Goal: Task Accomplishment & Management: Use online tool/utility

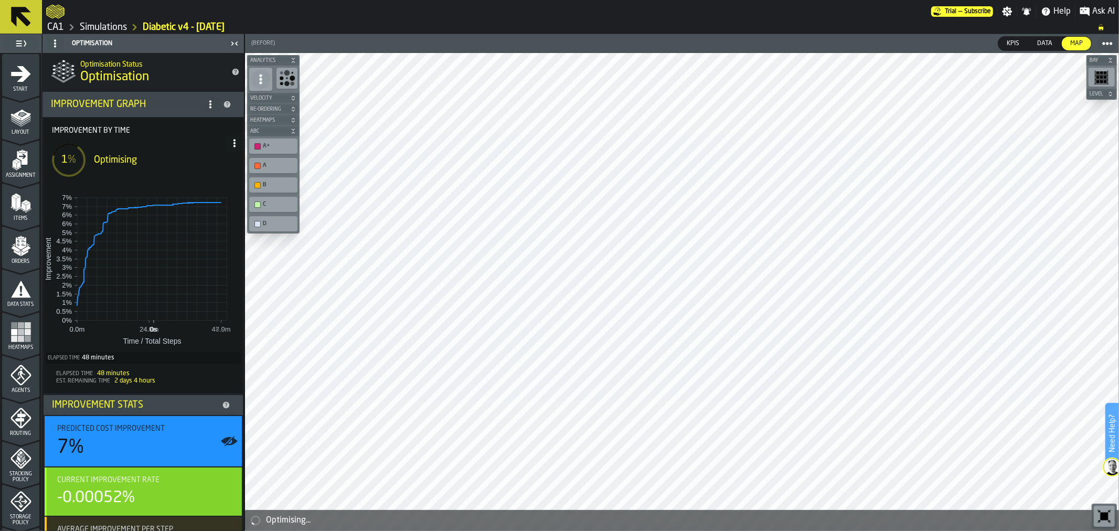
scroll to position [91, 0]
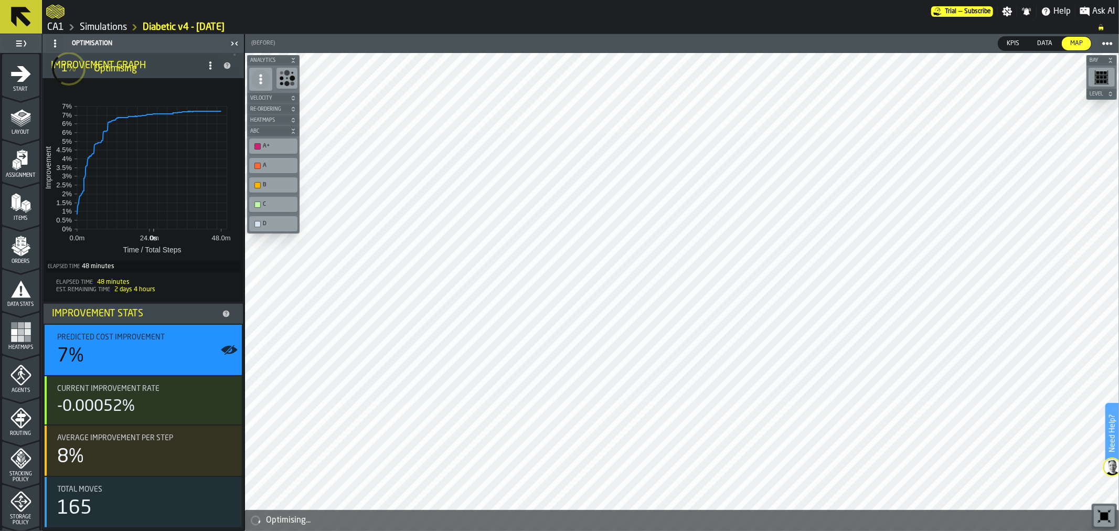
click at [206, 67] on div "Optimising" at bounding box center [156, 69] width 124 height 12
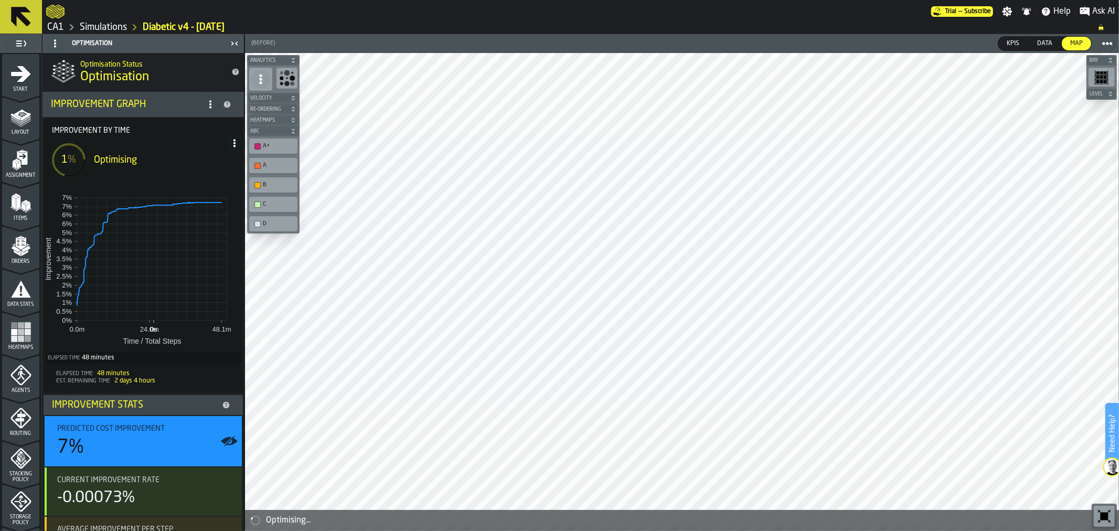
click at [209, 104] on circle at bounding box center [210, 104] width 2 height 2
click at [233, 145] on icon at bounding box center [234, 143] width 8 height 8
click at [186, 163] on div "Show Run Options" at bounding box center [199, 164] width 69 height 13
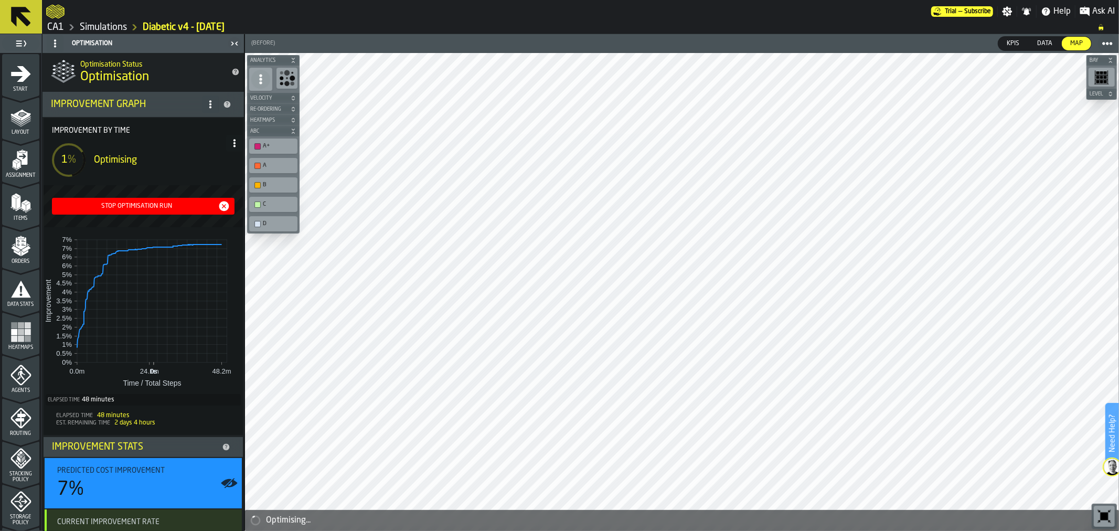
click at [160, 203] on div "Stop Optimisation Run" at bounding box center [137, 205] width 162 height 7
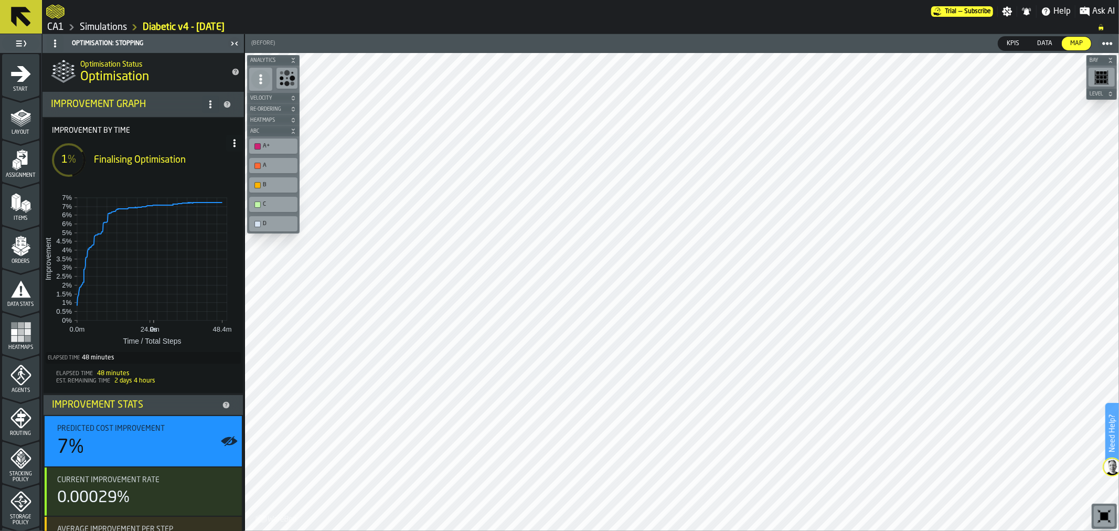
click at [52, 23] on link "CA1" at bounding box center [55, 28] width 17 height 12
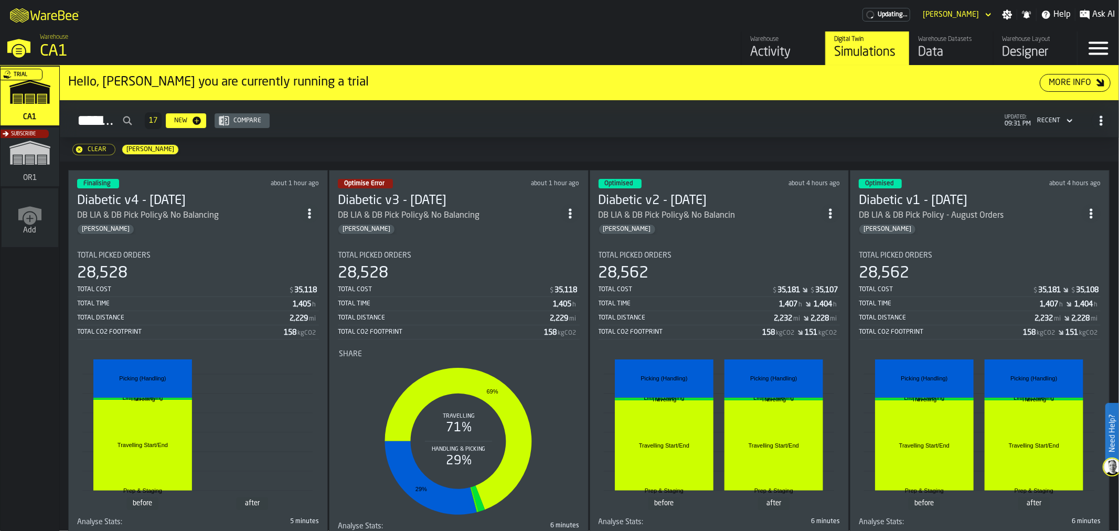
click at [10, 153] on div "Subscribe" at bounding box center [27, 160] width 59 height 61
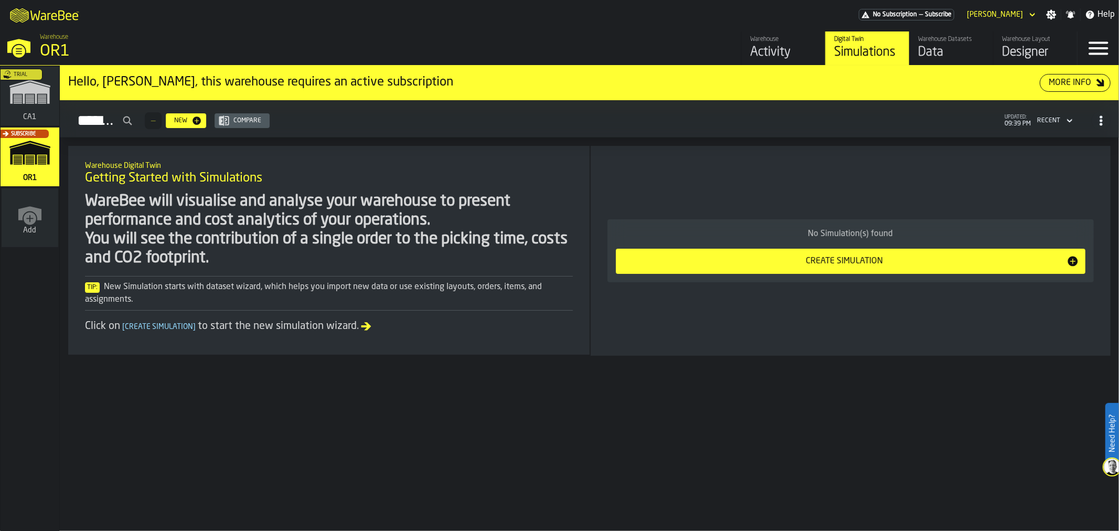
click at [951, 38] on div "Warehouse Datasets" at bounding box center [951, 39] width 67 height 7
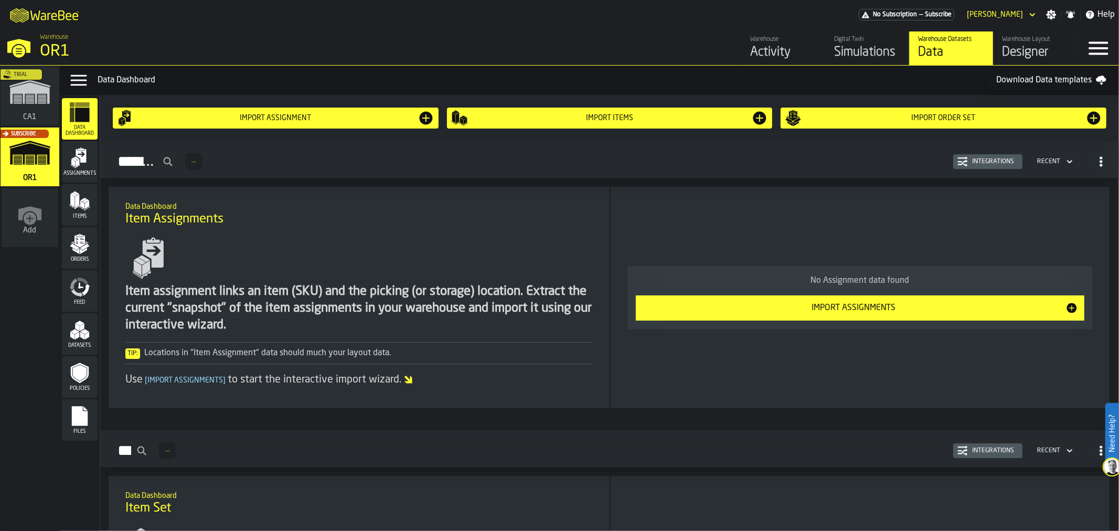
click at [745, 321] on div "No Assignment data found Import Assignments" at bounding box center [859, 297] width 465 height 63
click at [748, 315] on button "Import Assignments" at bounding box center [860, 307] width 449 height 25
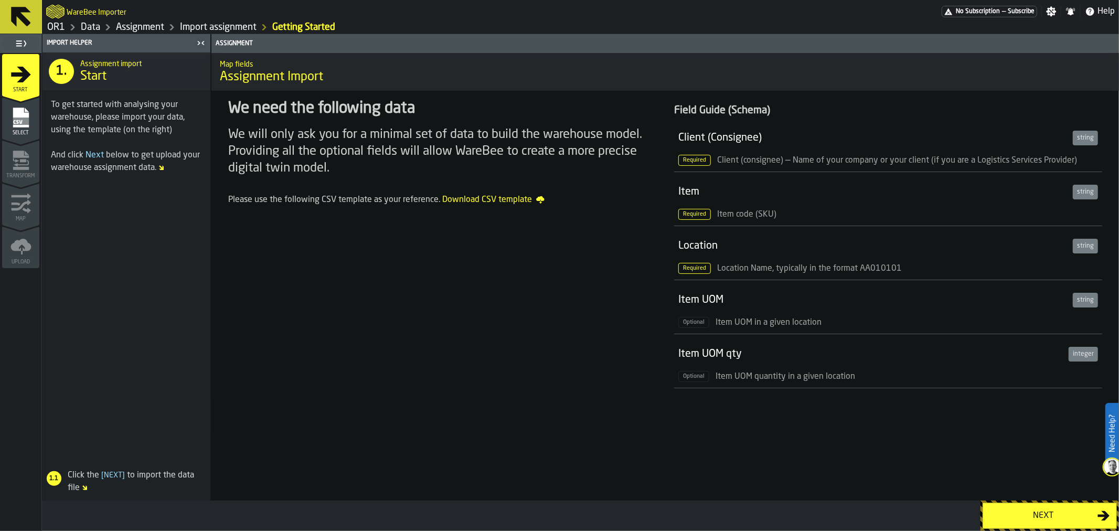
click at [1074, 520] on div "Next" at bounding box center [1043, 515] width 108 height 13
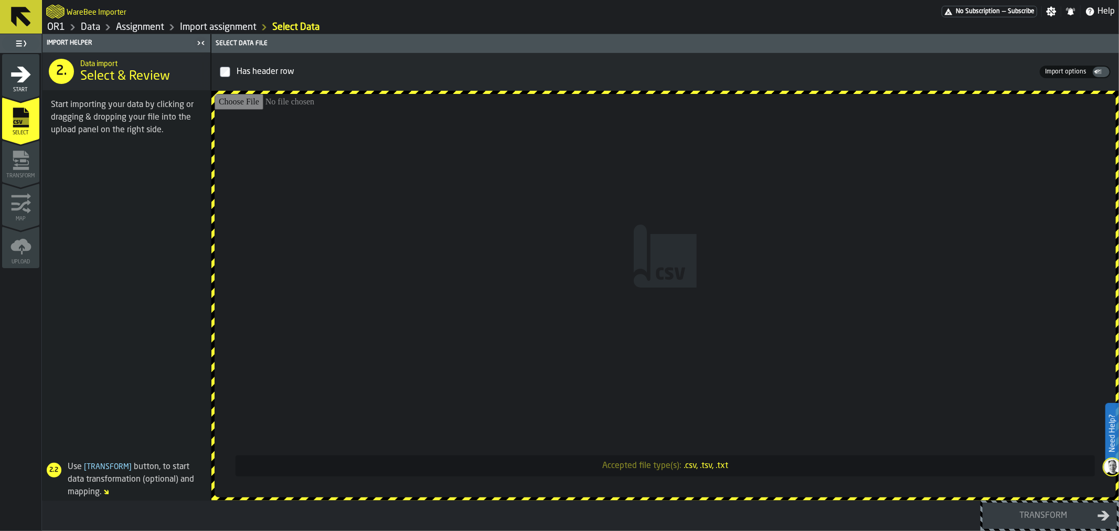
click at [635, 306] on input "Accepted file type(s): .csv, .tsv, .txt" at bounding box center [665, 295] width 901 height 403
type input "**********"
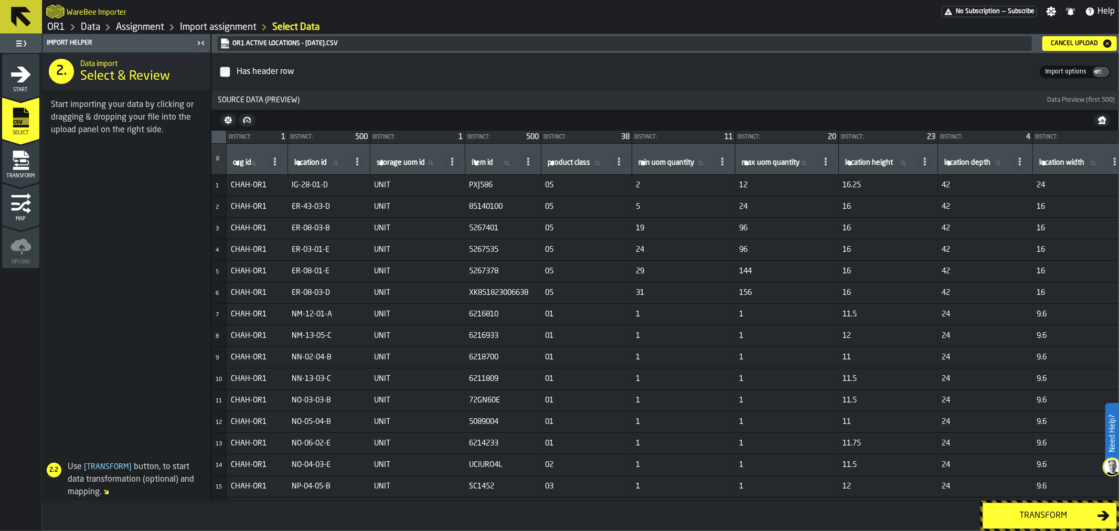
click at [1058, 518] on div "Transform" at bounding box center [1043, 515] width 108 height 13
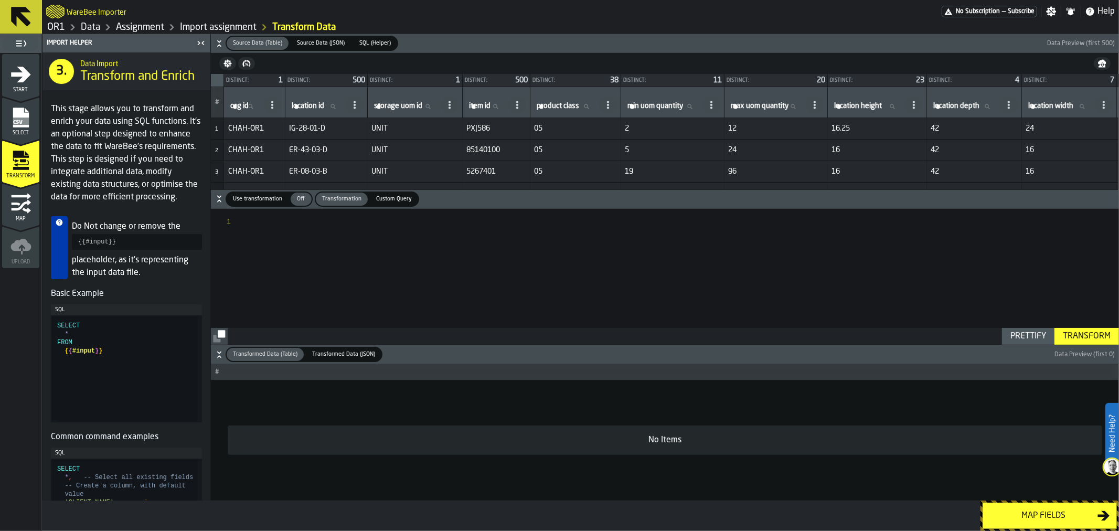
click at [493, 254] on div at bounding box center [681, 277] width 875 height 136
click at [274, 218] on div at bounding box center [681, 277] width 875 height 136
click at [1074, 344] on button "Transform" at bounding box center [1086, 336] width 65 height 17
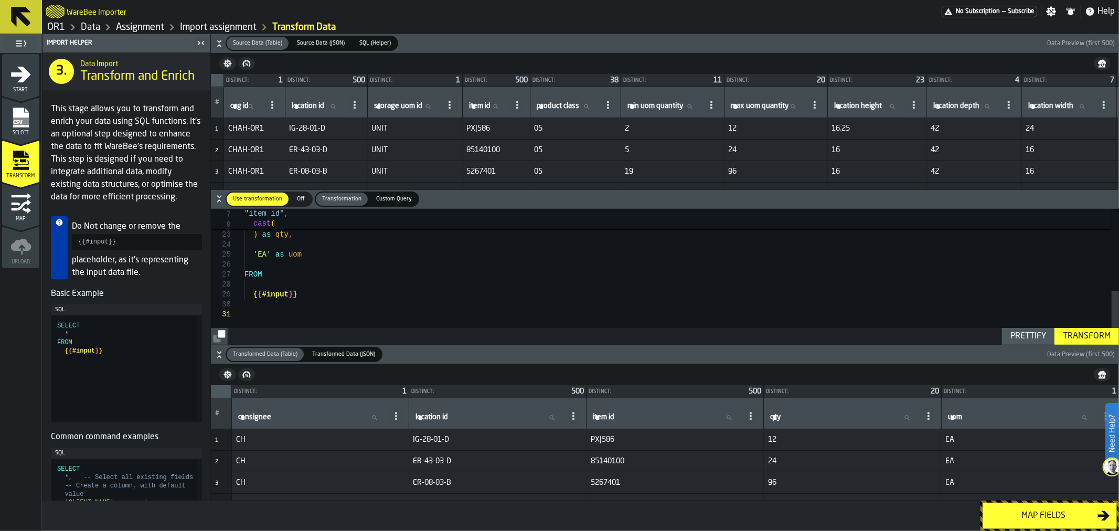
click at [1027, 515] on div "Map fields" at bounding box center [1043, 515] width 108 height 13
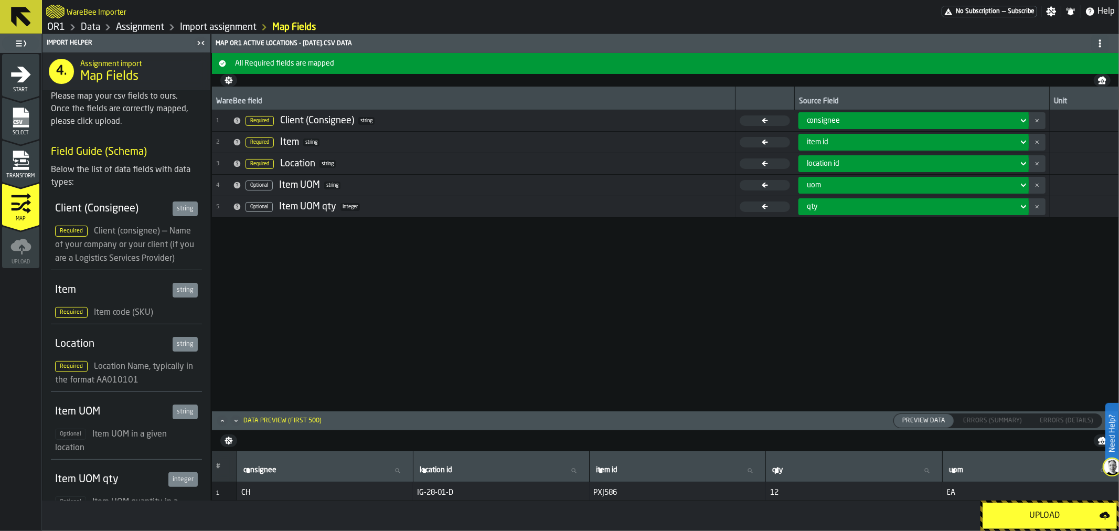
click at [1027, 515] on div "Upload" at bounding box center [1044, 515] width 110 height 13
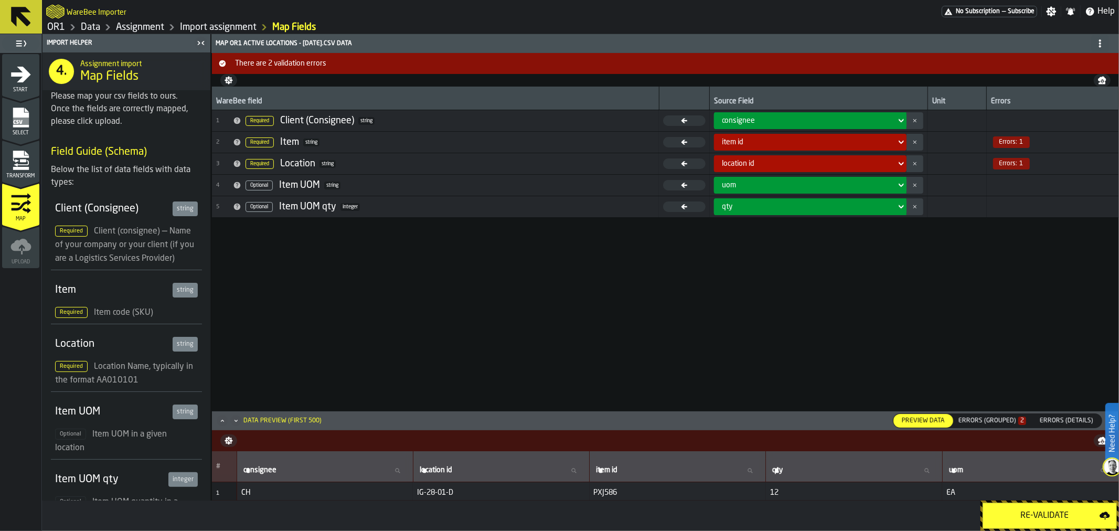
click at [1008, 423] on div "Errors (Grouped) 2" at bounding box center [992, 420] width 68 height 7
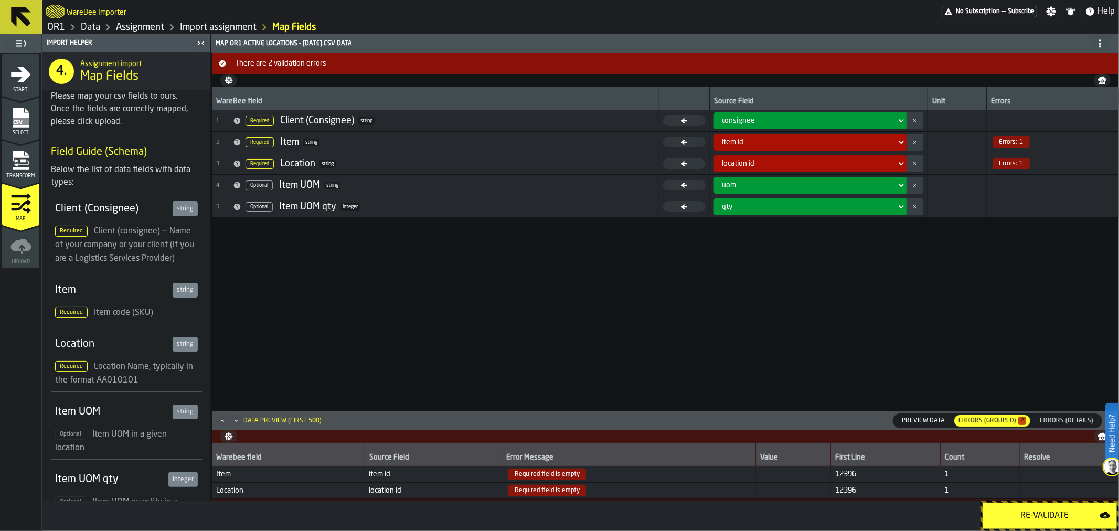
click at [17, 137] on icon "menu Select" at bounding box center [20, 140] width 37 height 10
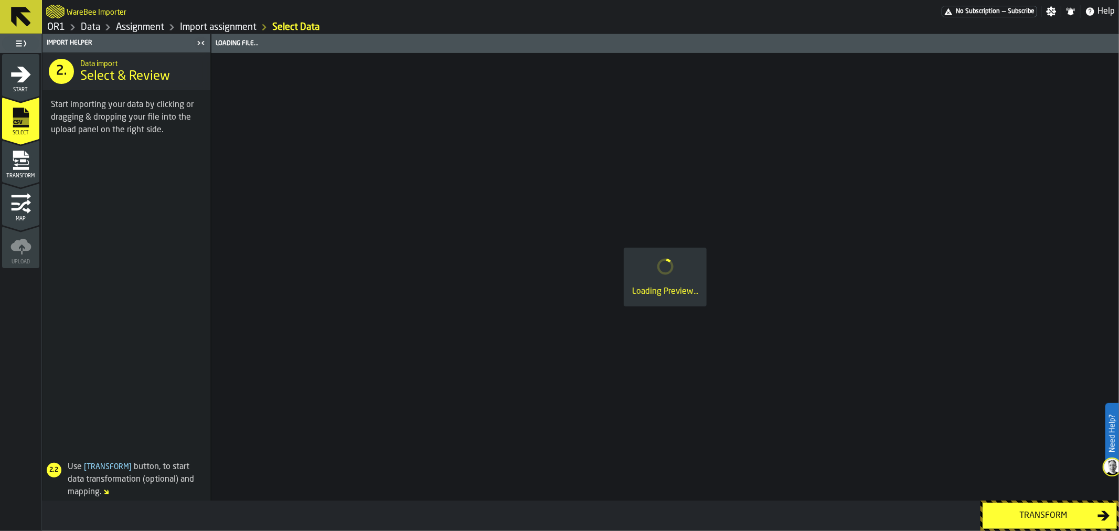
click at [23, 159] on icon "menu Transform" at bounding box center [23, 160] width 6 height 3
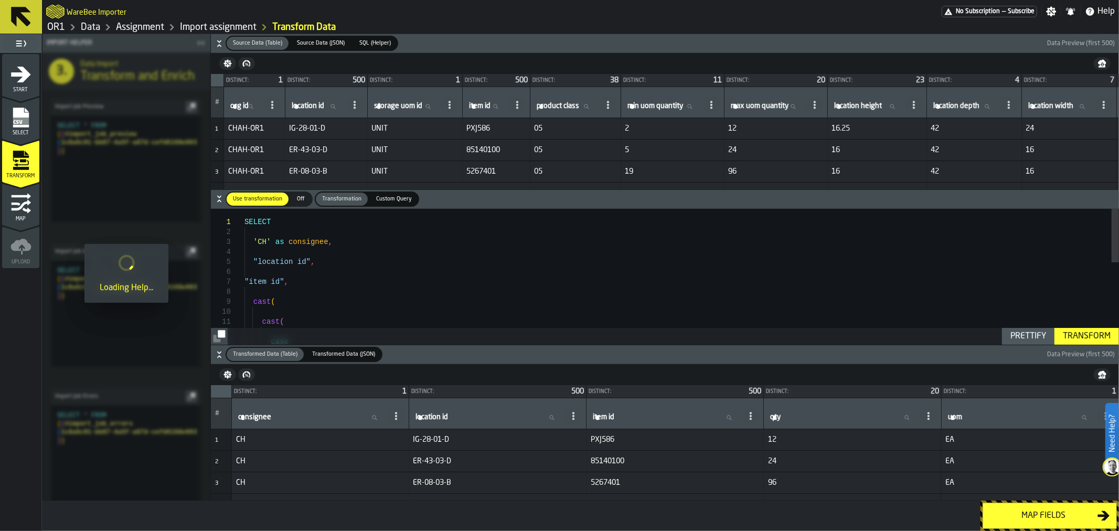
click at [24, 131] on span "Select" at bounding box center [20, 133] width 37 height 6
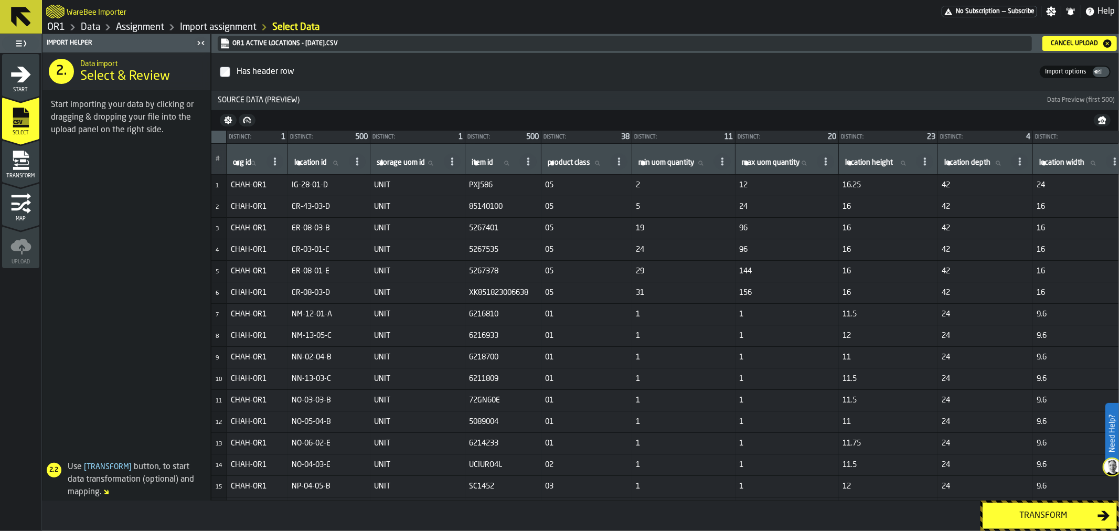
click at [1063, 47] on div "Cancel Upload" at bounding box center [1080, 43] width 66 height 10
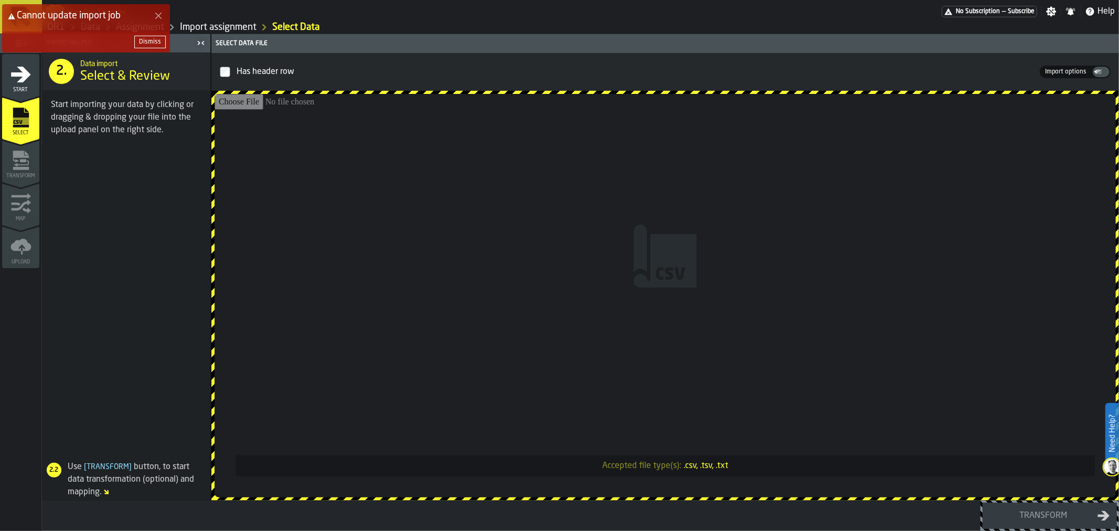
click at [390, 206] on input "Accepted file type(s): .csv, .tsv, .txt" at bounding box center [665, 295] width 901 height 403
type input "**********"
click at [154, 40] on div "Dismiss" at bounding box center [150, 41] width 22 height 7
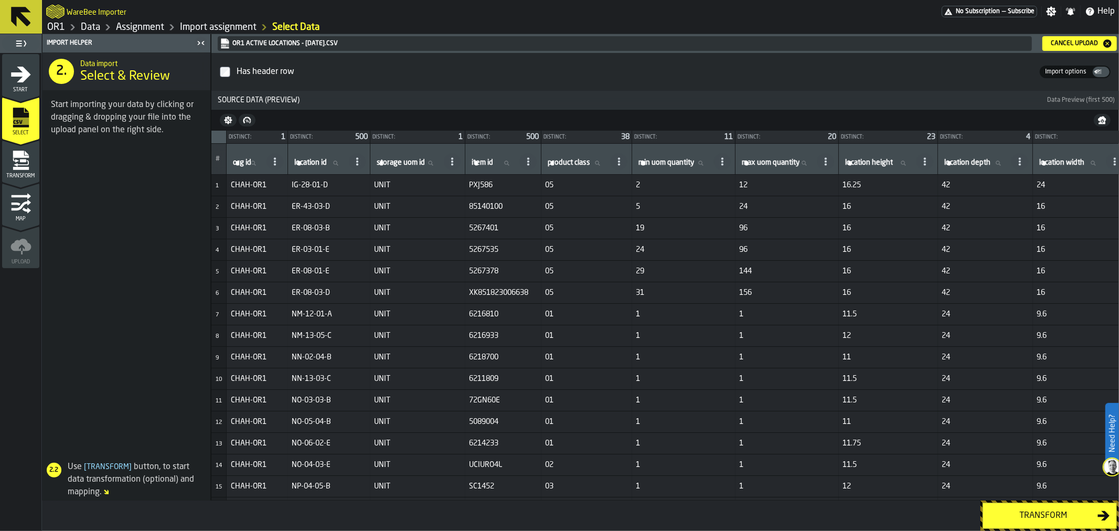
click at [1019, 507] on button "Transform" at bounding box center [1050, 516] width 134 height 26
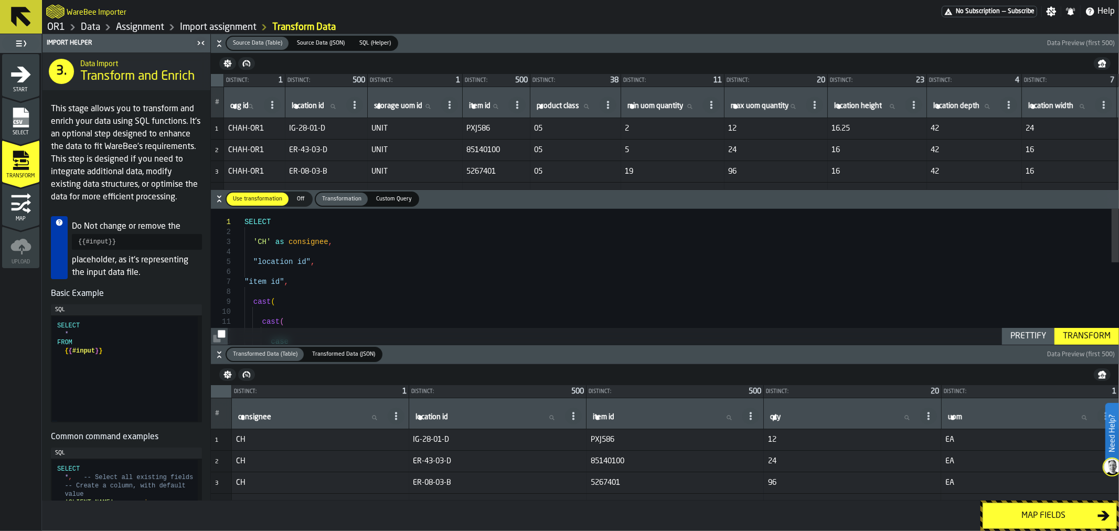
click at [1065, 340] on div "Transform" at bounding box center [1087, 336] width 56 height 13
click at [1035, 509] on div "Map fields" at bounding box center [1043, 515] width 108 height 13
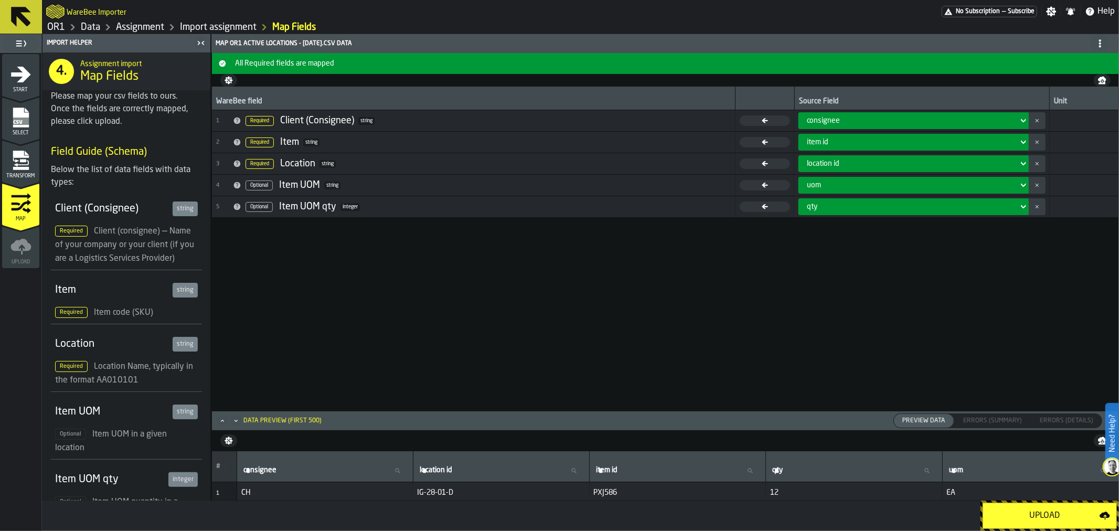
click at [1035, 509] on div "Upload" at bounding box center [1044, 515] width 110 height 13
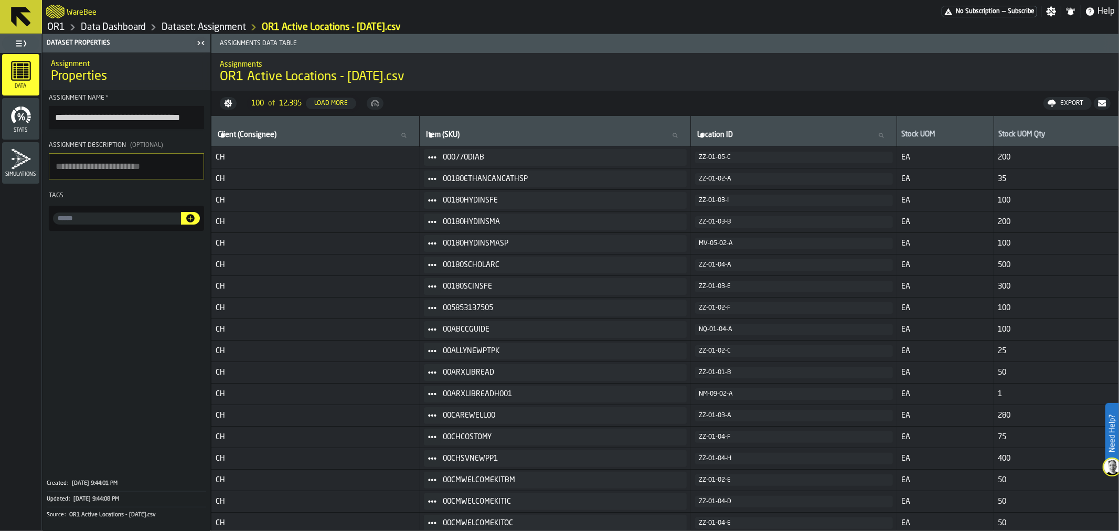
click at [190, 28] on link "Dataset: Assignment" at bounding box center [204, 28] width 84 height 12
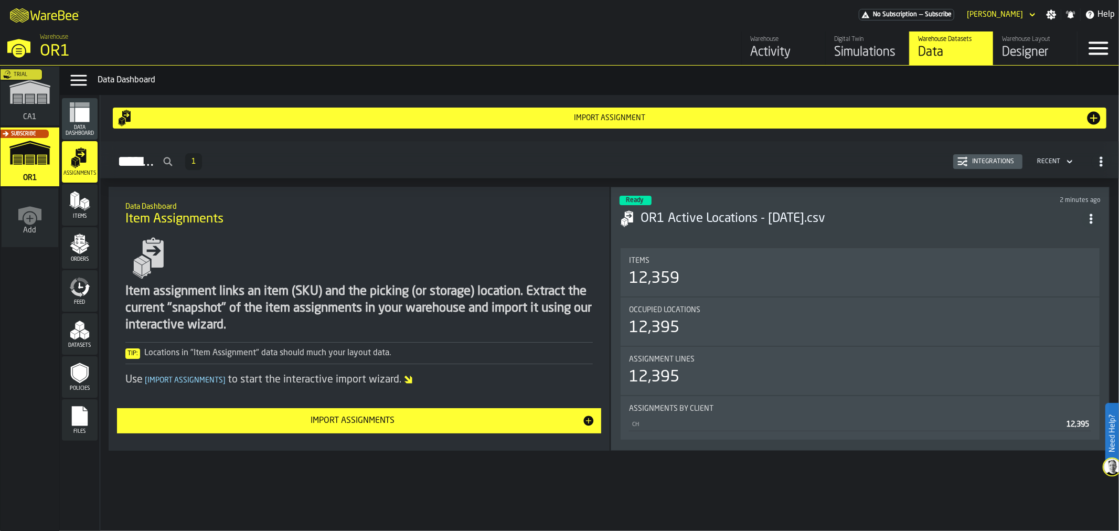
click at [75, 200] on polygon "menu Items" at bounding box center [77, 200] width 4 height 13
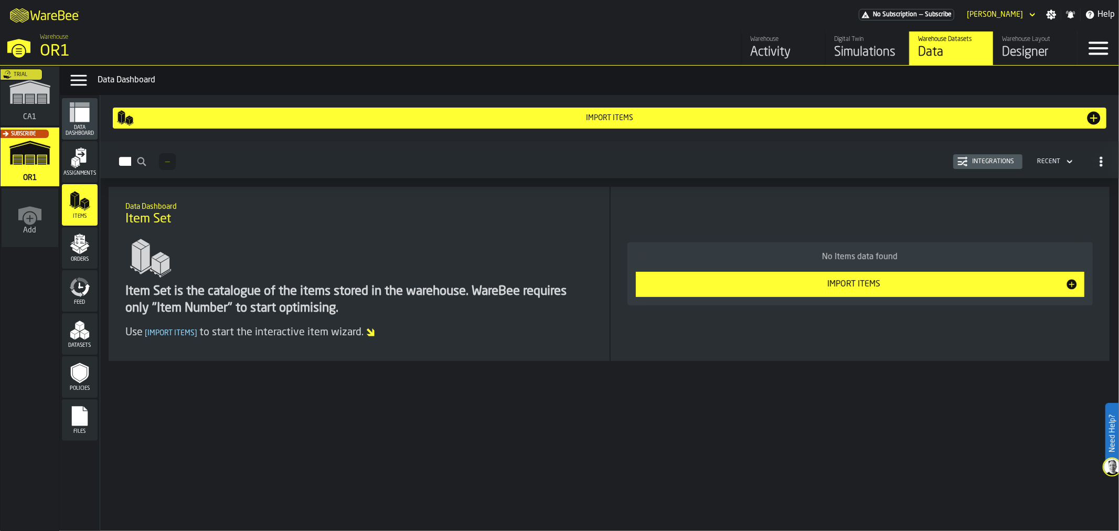
click at [29, 114] on div "Trial" at bounding box center [27, 99] width 59 height 61
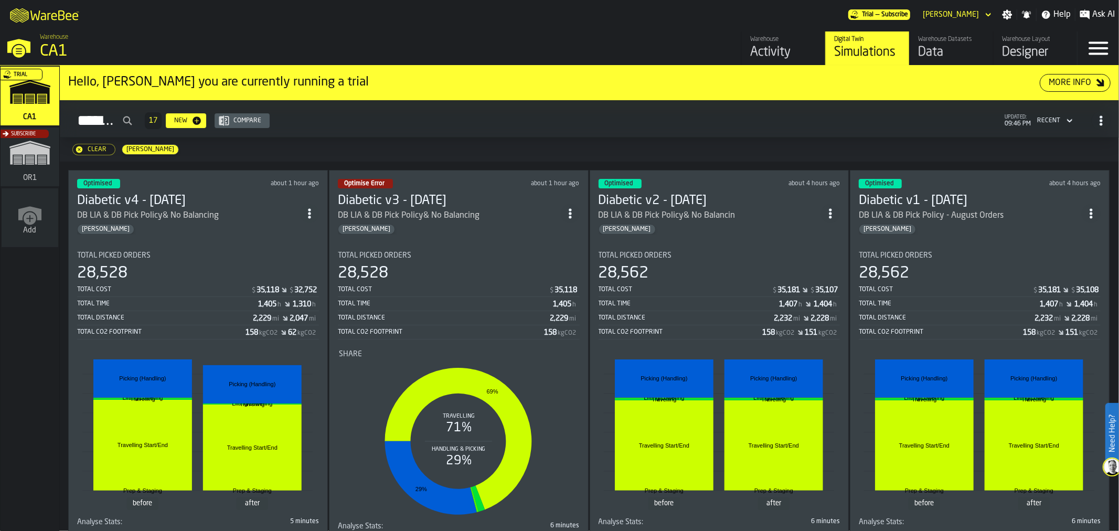
click at [943, 45] on div "Data" at bounding box center [951, 52] width 67 height 17
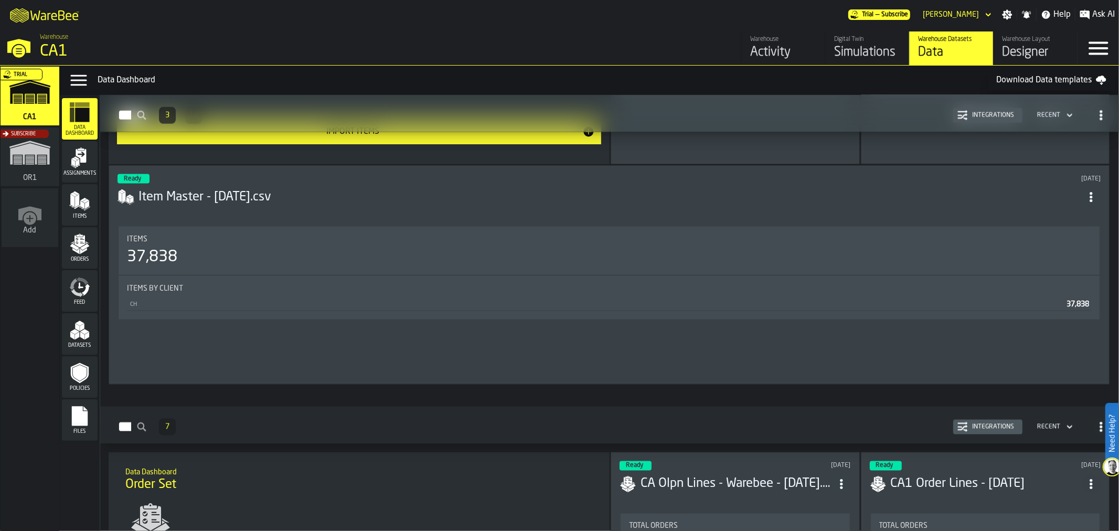
scroll to position [1407, 0]
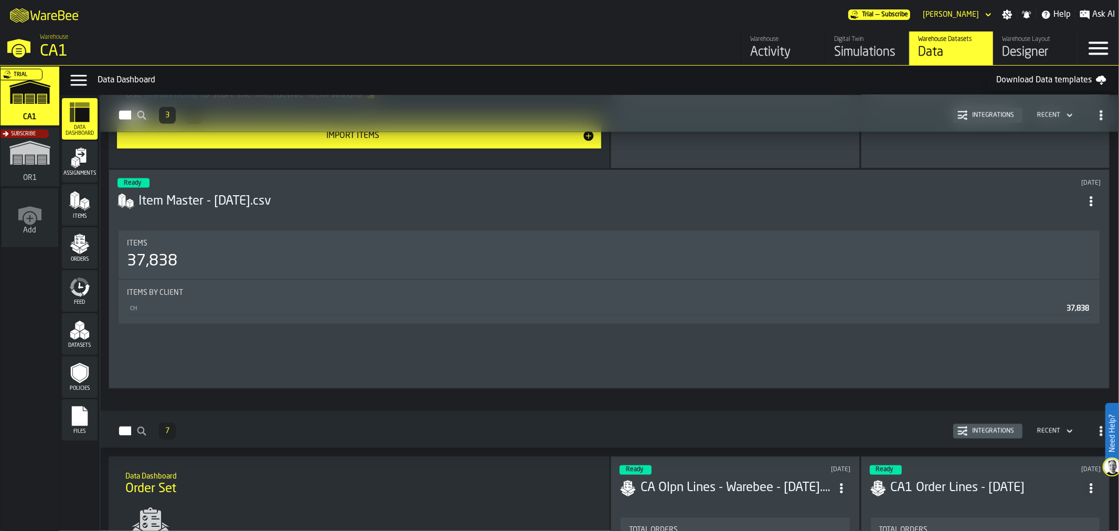
click at [283, 193] on h3 "Item Master - [DATE].csv" at bounding box center [609, 201] width 943 height 17
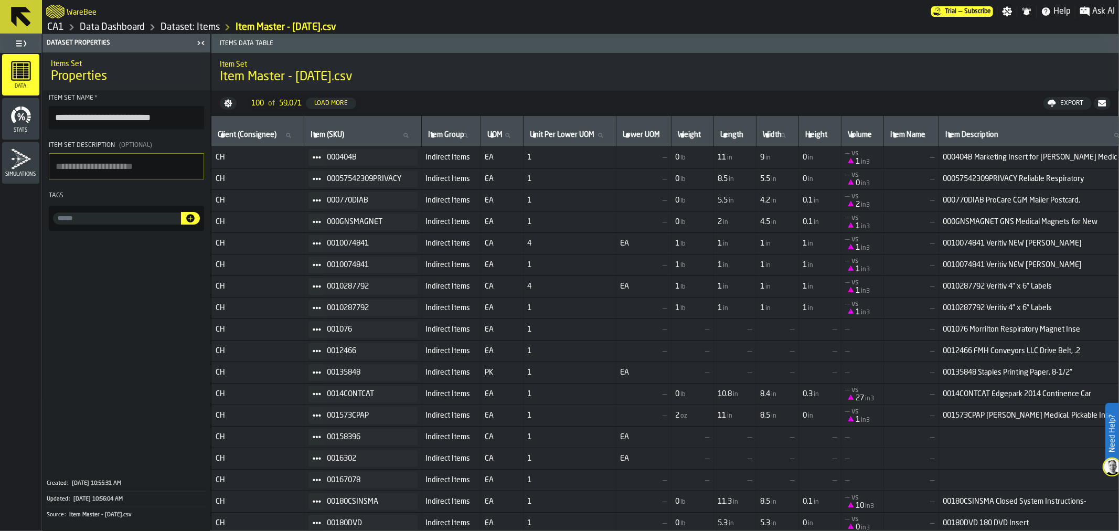
click at [123, 22] on link "Data Dashboard" at bounding box center [112, 28] width 65 height 12
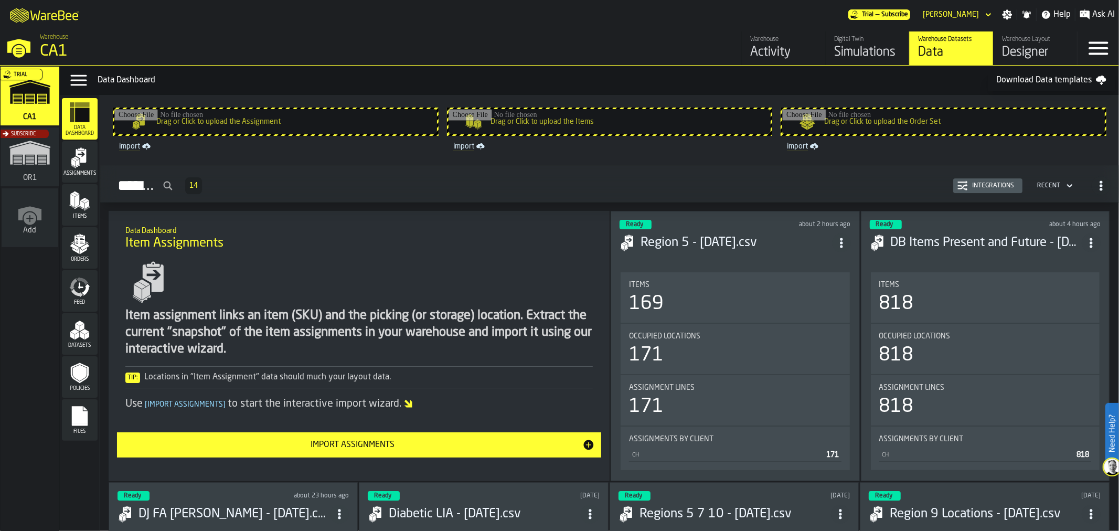
click at [25, 143] on div "Subscribe" at bounding box center [27, 160] width 59 height 61
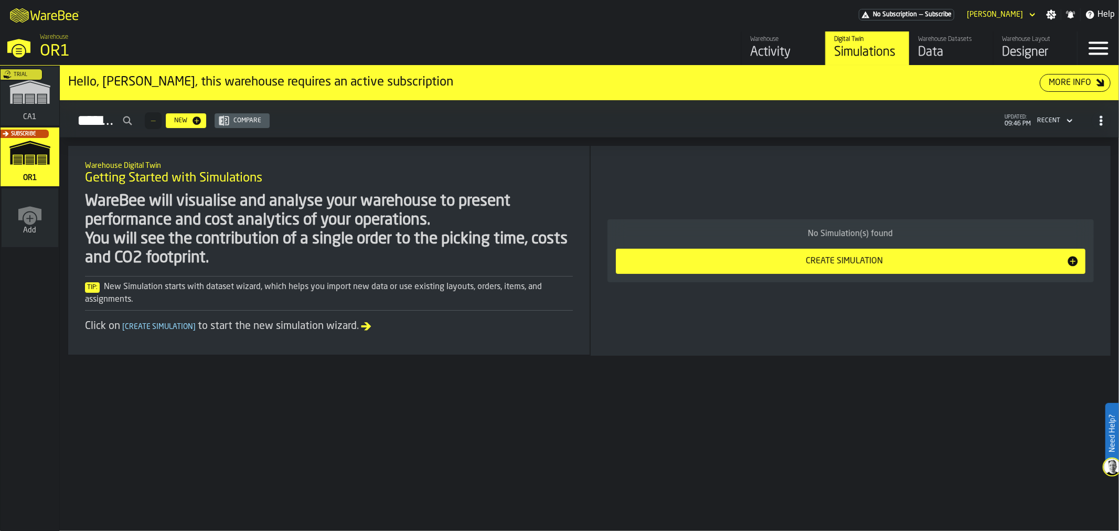
click at [968, 58] on div "Data" at bounding box center [951, 52] width 67 height 17
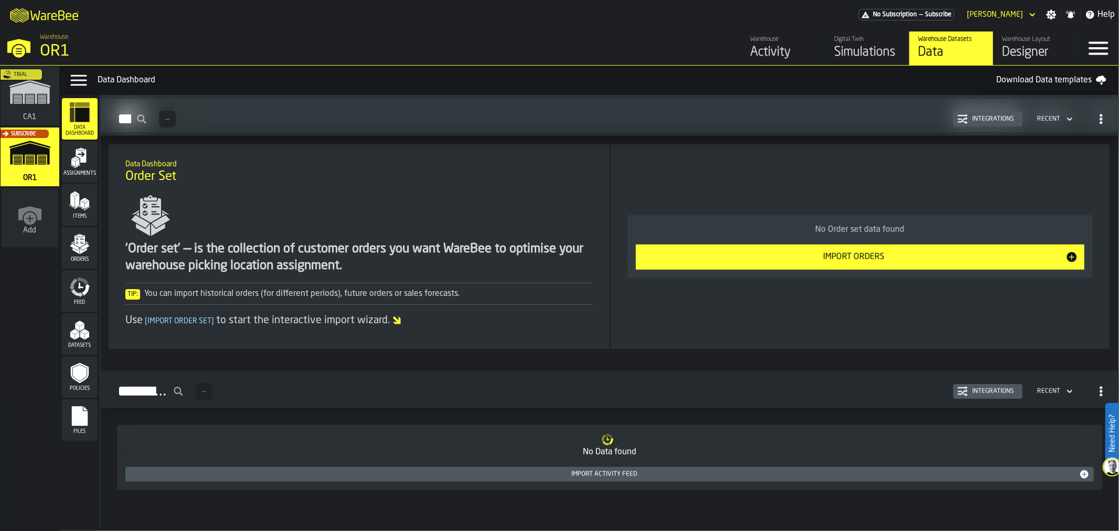
scroll to position [618, 0]
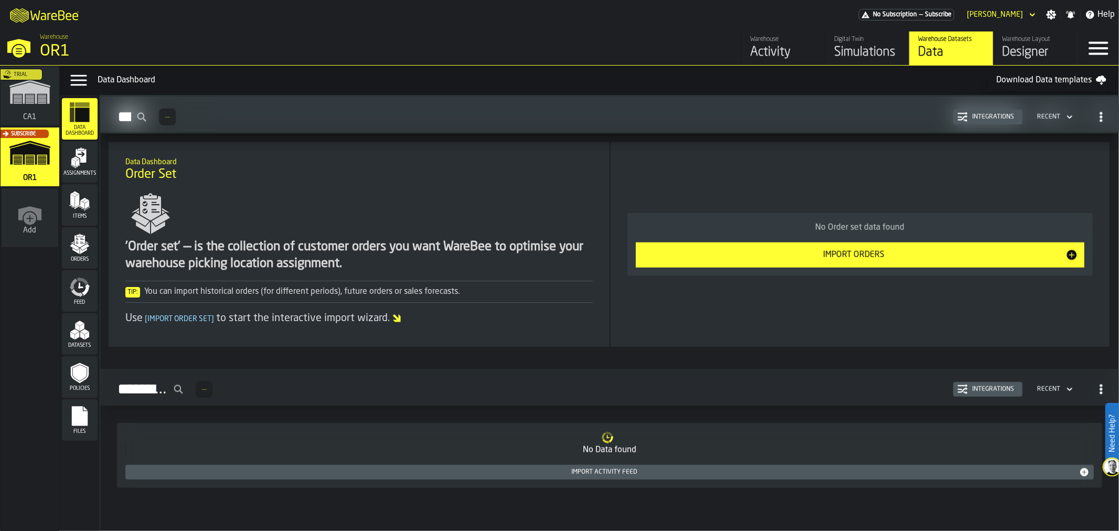
click at [863, 257] on div "Import Orders" at bounding box center [853, 255] width 423 height 13
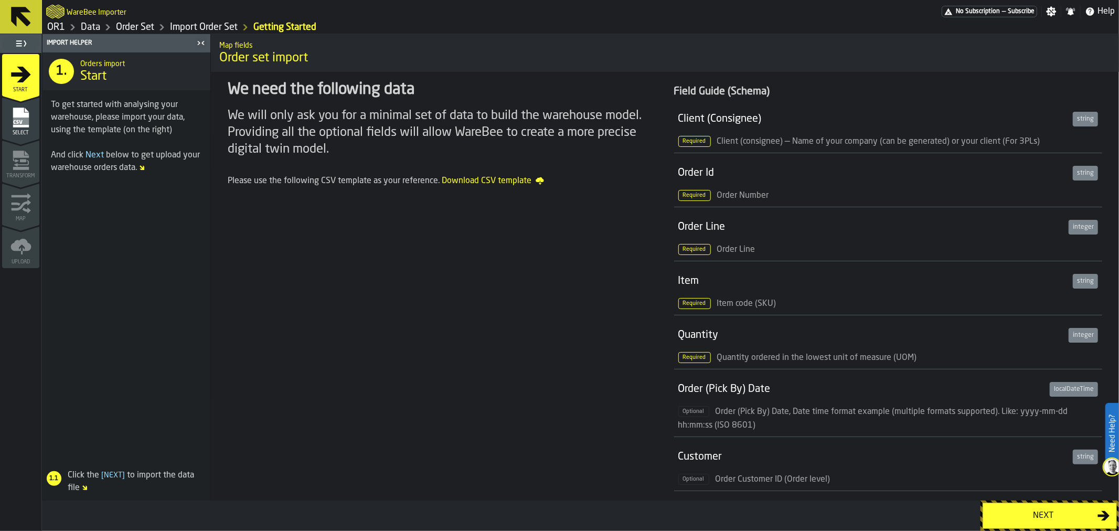
click at [1025, 514] on div "Next" at bounding box center [1043, 515] width 108 height 13
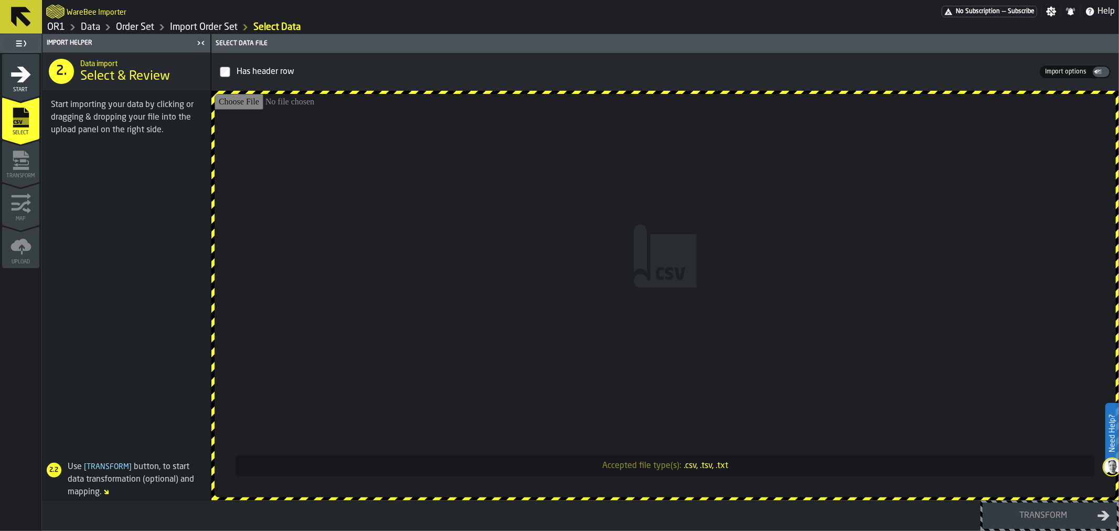
click at [396, 153] on input "Accepted file type(s): .csv, .tsv, .txt" at bounding box center [665, 295] width 901 height 403
type input "**********"
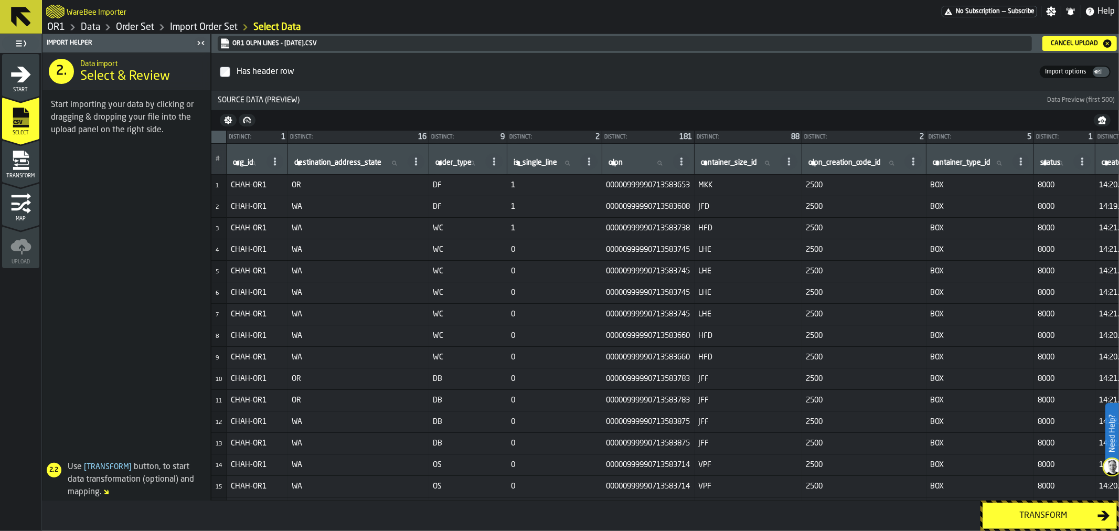
click at [1025, 512] on div "Transform" at bounding box center [1043, 515] width 108 height 13
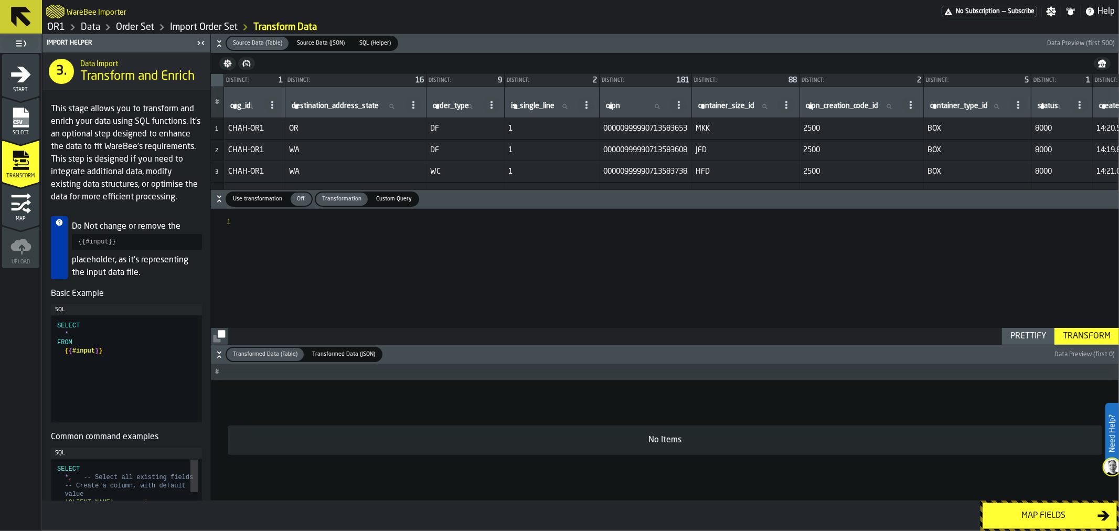
click at [618, 235] on div at bounding box center [681, 277] width 875 height 136
type textarea "**********"
click at [1081, 331] on div "Transform" at bounding box center [1087, 336] width 56 height 13
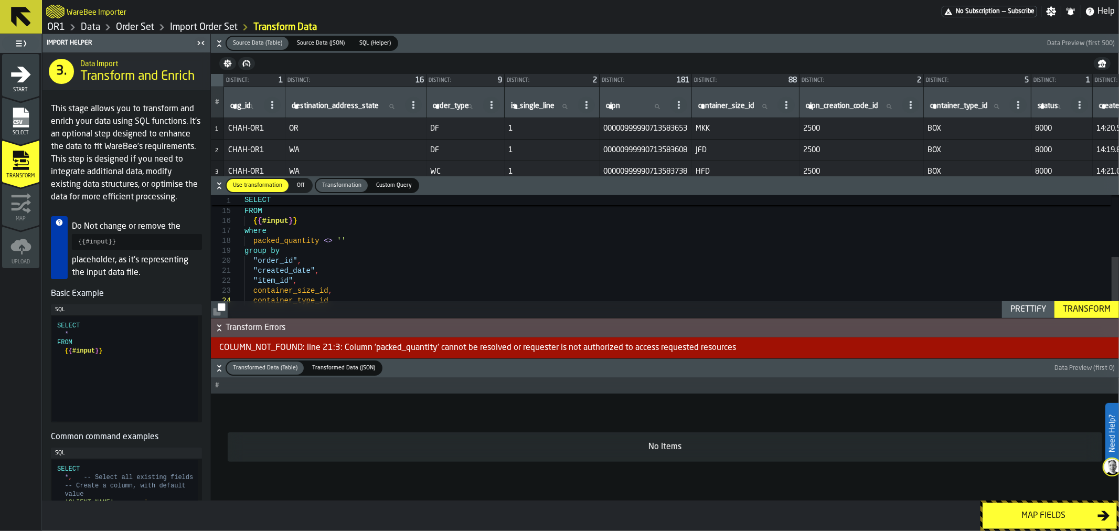
click at [549, 172] on span "1" at bounding box center [552, 171] width 87 height 8
click at [8, 117] on div "Select" at bounding box center [20, 121] width 37 height 29
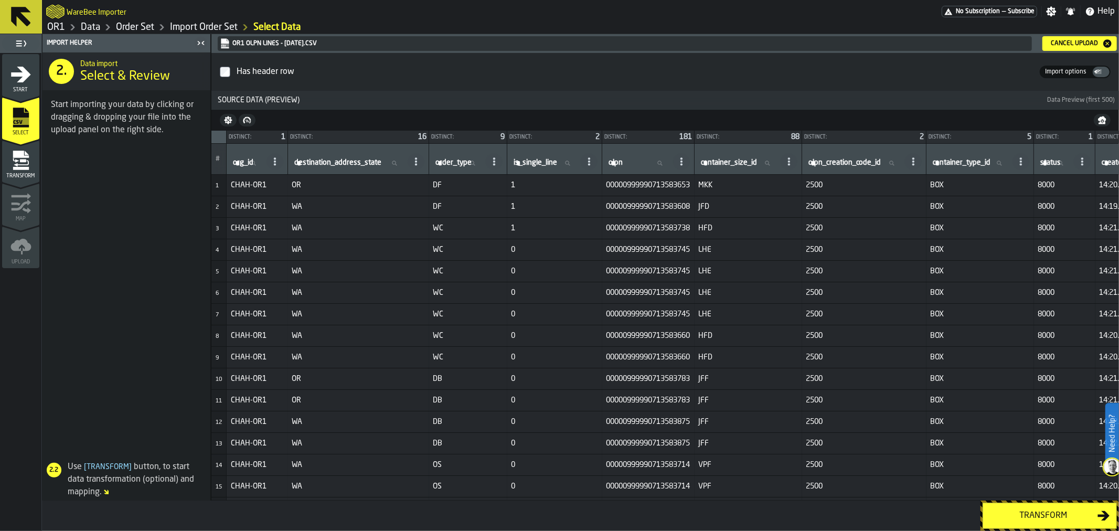
click at [1050, 46] on div "Cancel Upload" at bounding box center [1075, 43] width 56 height 7
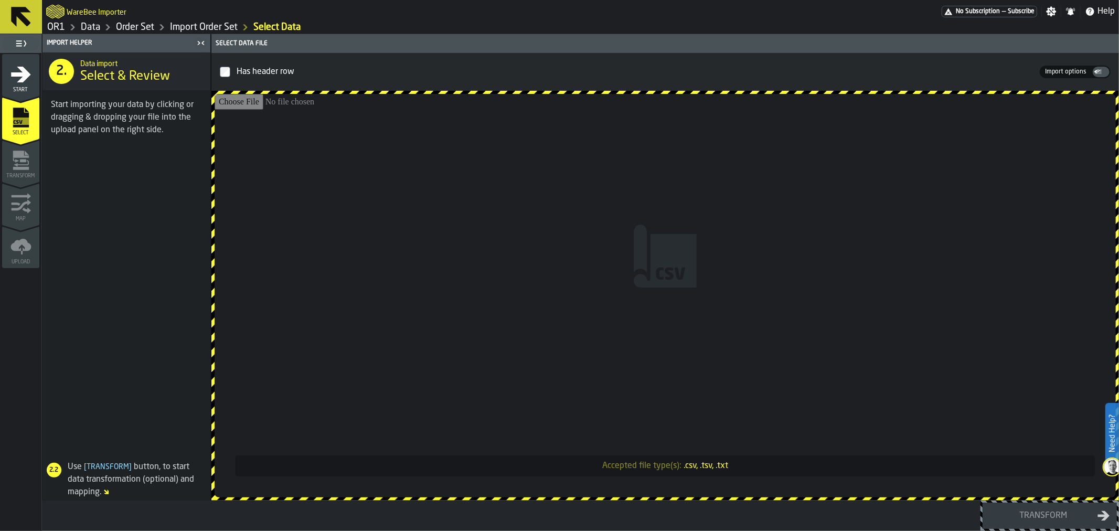
click at [517, 193] on input "Accepted file type(s): .csv, .tsv, .txt" at bounding box center [665, 295] width 901 height 403
type input "**********"
click at [58, 27] on link "OR1" at bounding box center [56, 28] width 18 height 12
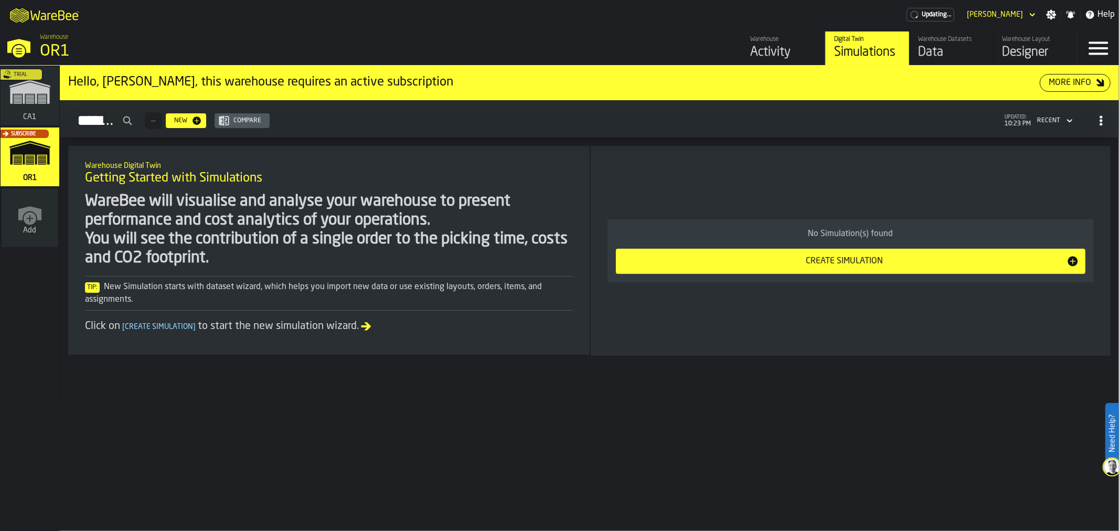
click at [945, 54] on div "Data" at bounding box center [951, 52] width 67 height 17
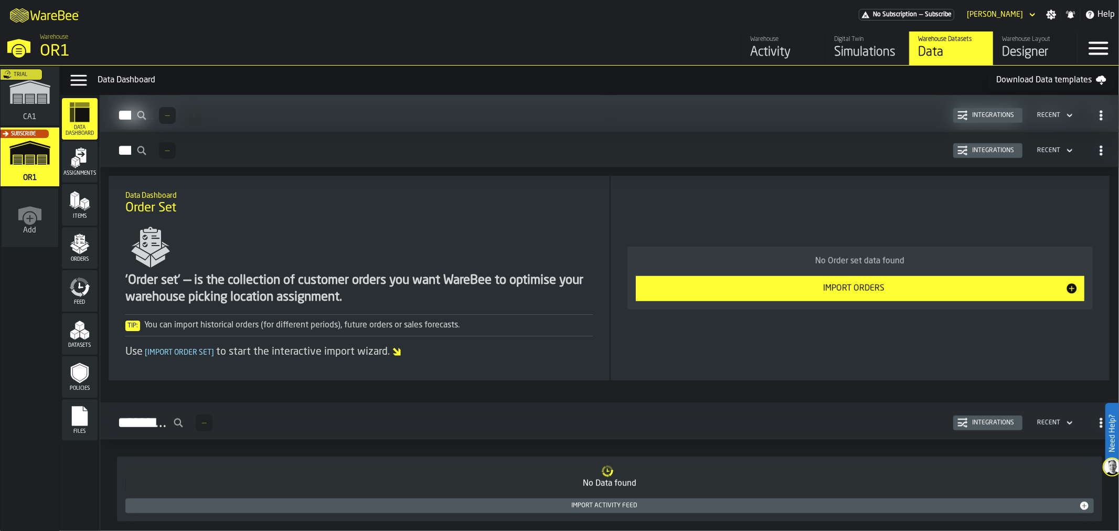
scroll to position [580, 0]
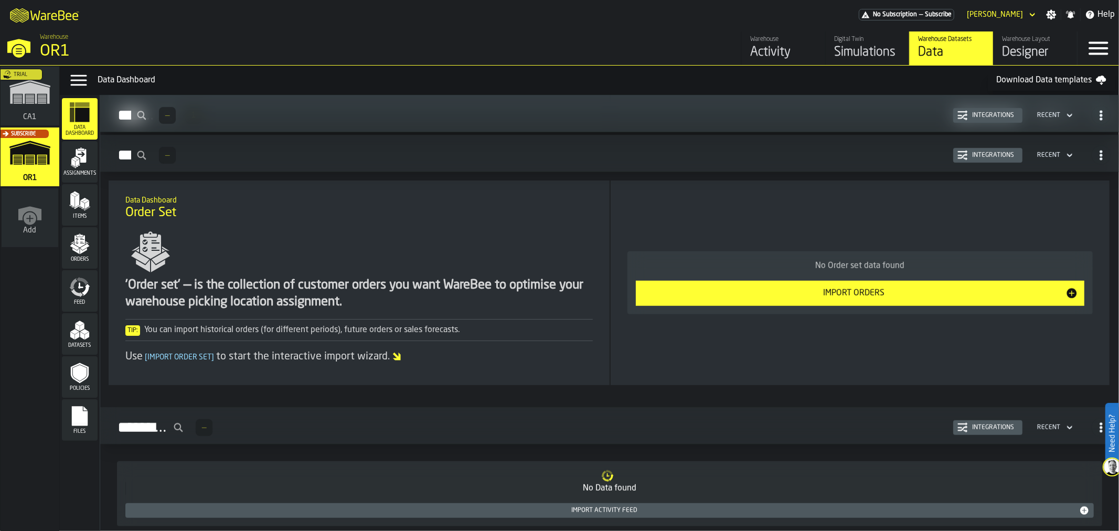
click at [861, 303] on button "Import Orders" at bounding box center [860, 293] width 449 height 25
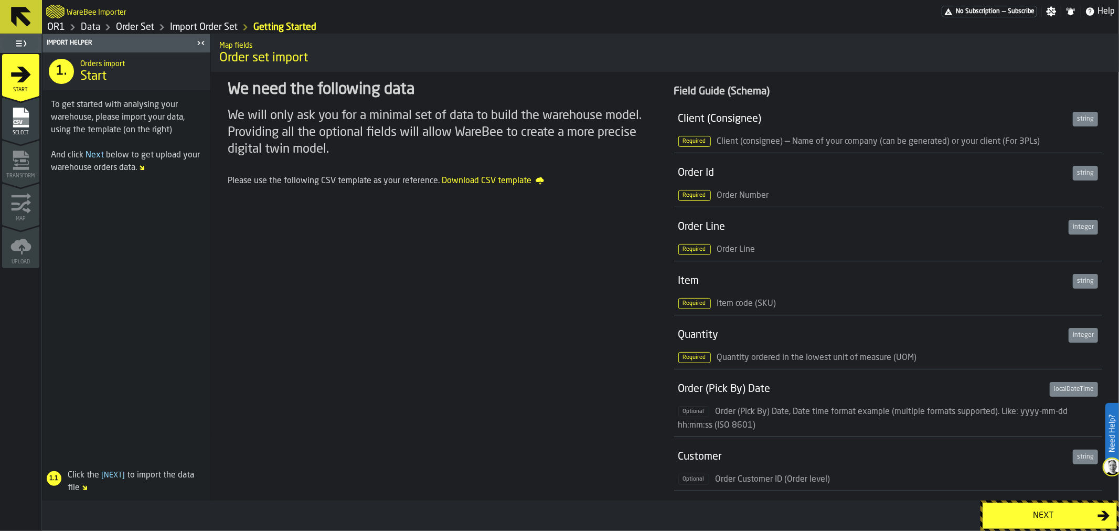
click at [1047, 505] on button "Next" at bounding box center [1050, 516] width 134 height 26
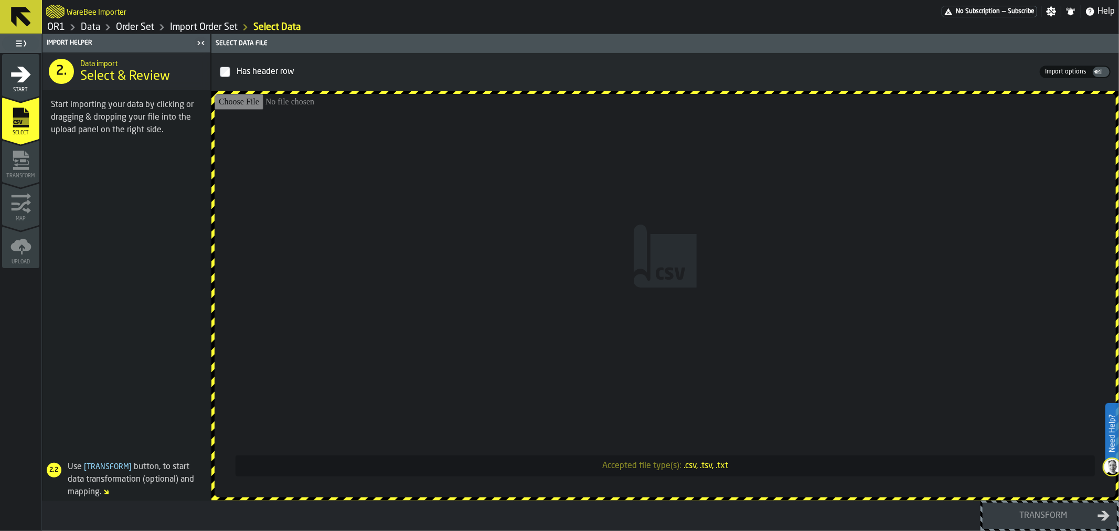
click at [705, 237] on input "Accepted file type(s): .csv, .tsv, .txt" at bounding box center [665, 295] width 901 height 403
type input "**********"
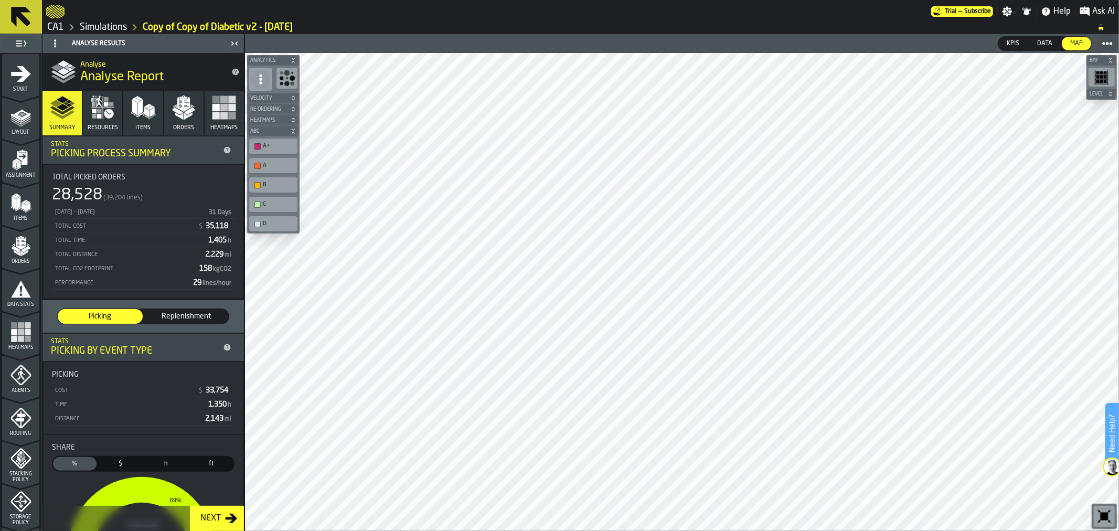
click at [23, 28] on icon at bounding box center [20, 16] width 25 height 25
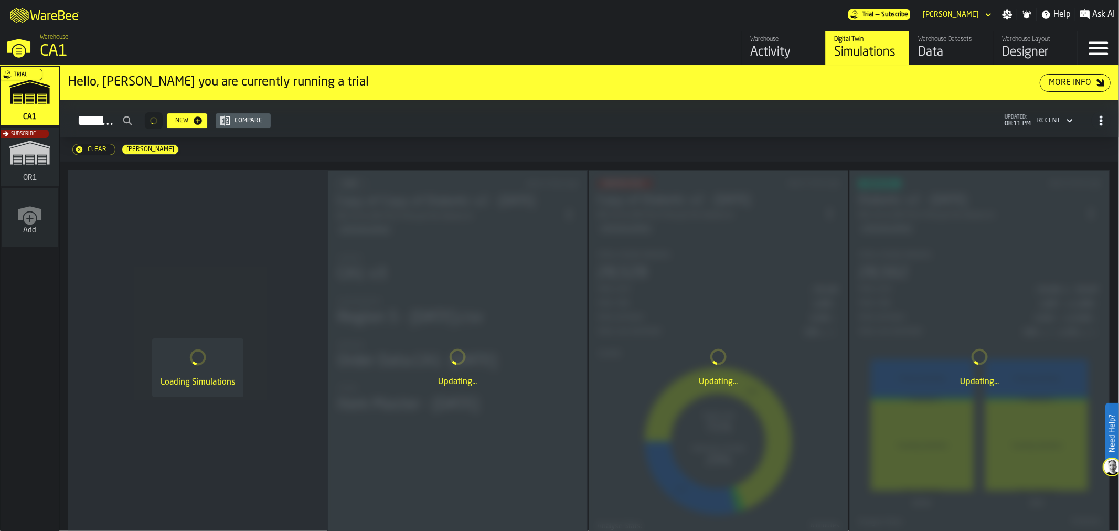
click at [933, 53] on div "Data" at bounding box center [951, 52] width 67 height 17
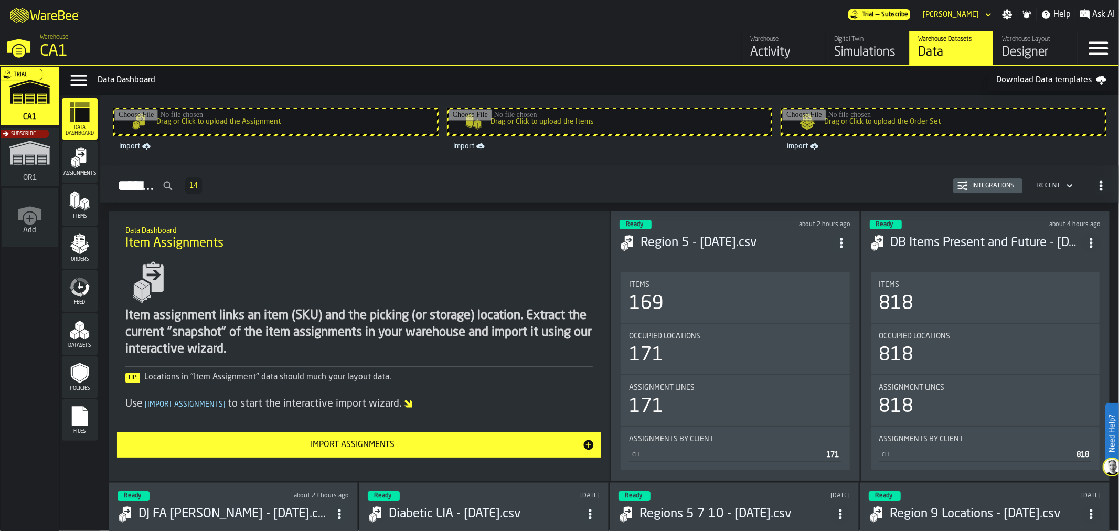
click at [560, 449] on div "Import Assignments" at bounding box center [352, 445] width 459 height 13
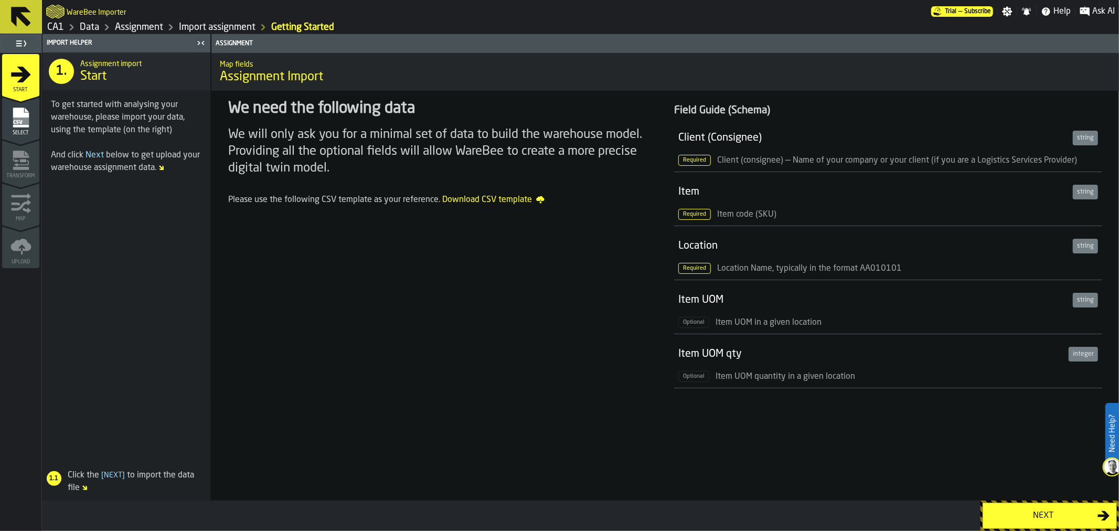
click at [1048, 523] on button "Next" at bounding box center [1050, 516] width 134 height 26
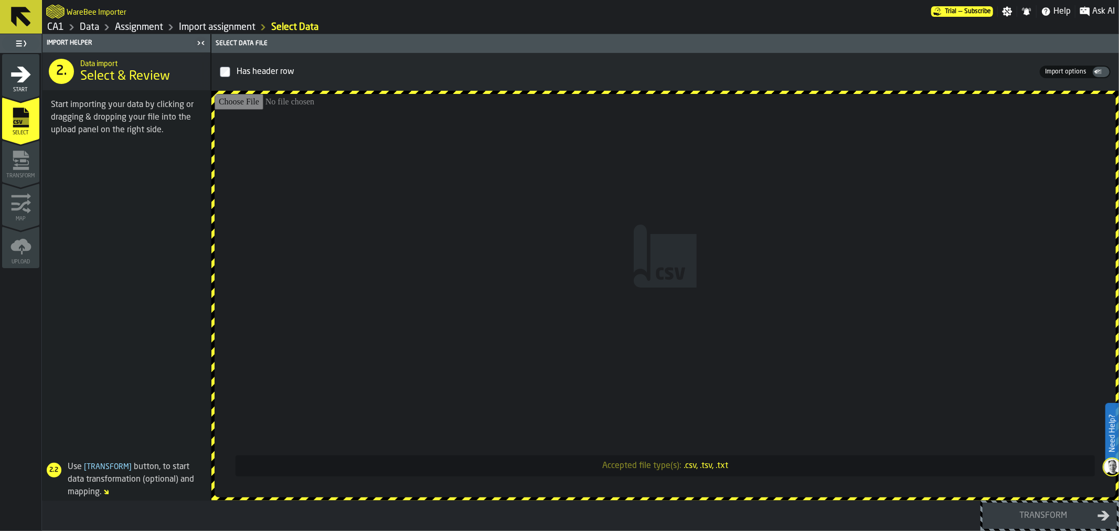
click at [751, 289] on input "Accepted file type(s): .csv, .tsv, .txt" at bounding box center [665, 295] width 901 height 403
type input "**********"
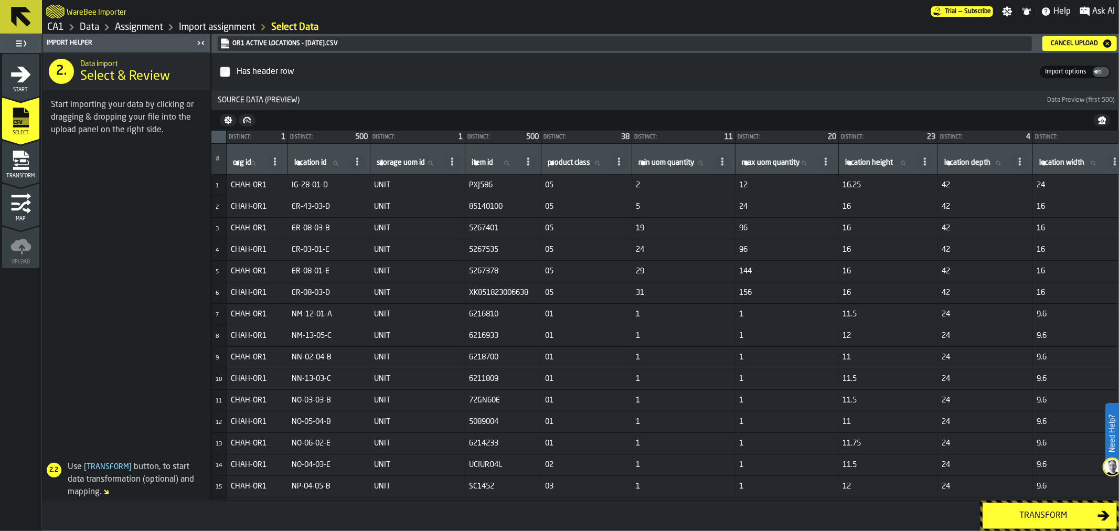
click at [1032, 526] on button "Transform" at bounding box center [1050, 516] width 134 height 26
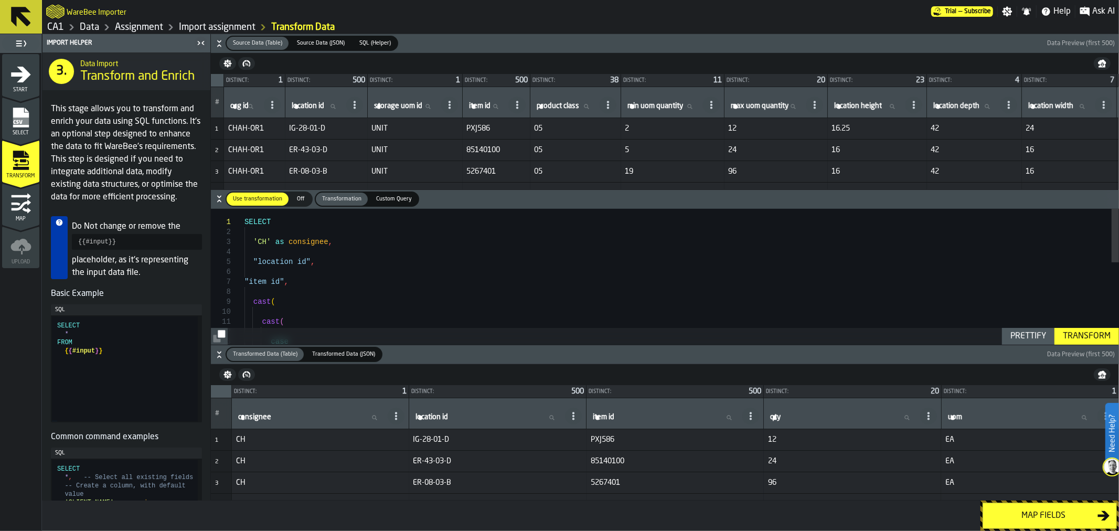
click at [252, 219] on div "SELECT 'CH' as consignee , "location id" , "item id" , cast ( cast ( case" at bounding box center [681, 380] width 875 height 343
type textarea "**********"
click at [25, 134] on span "Select" at bounding box center [20, 133] width 37 height 6
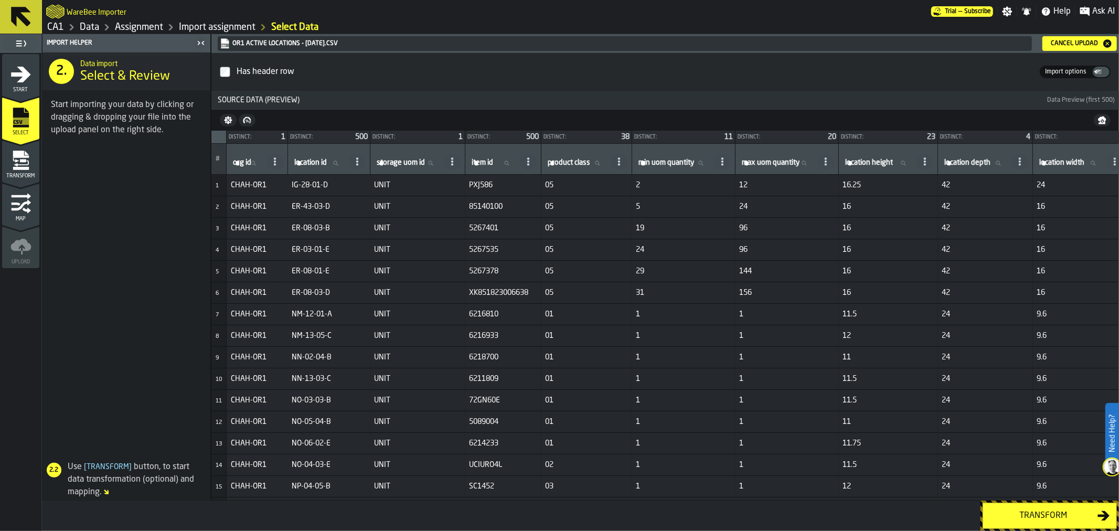
click at [1061, 40] on div "Cancel Upload" at bounding box center [1075, 43] width 56 height 7
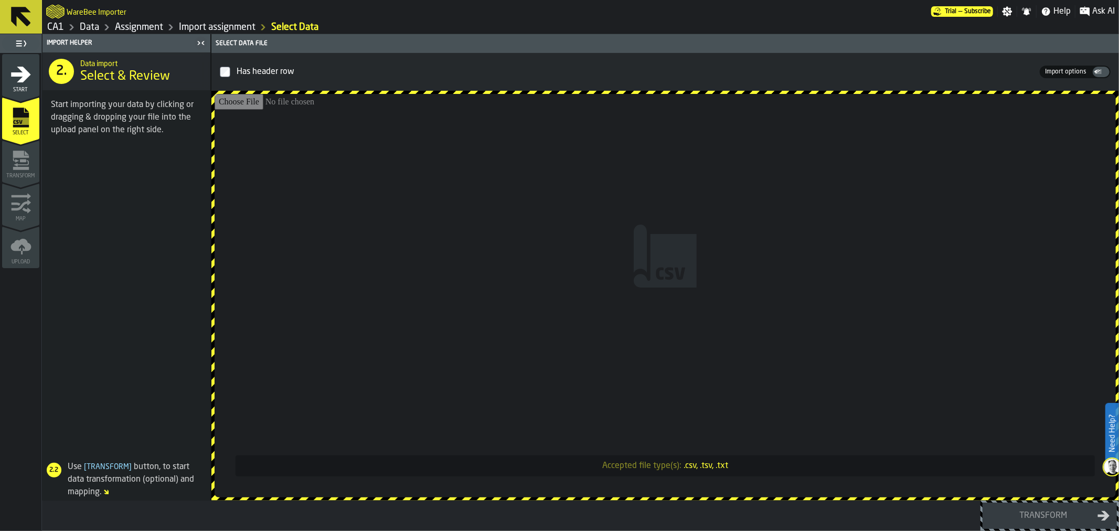
click at [54, 29] on link "CA1" at bounding box center [55, 28] width 17 height 12
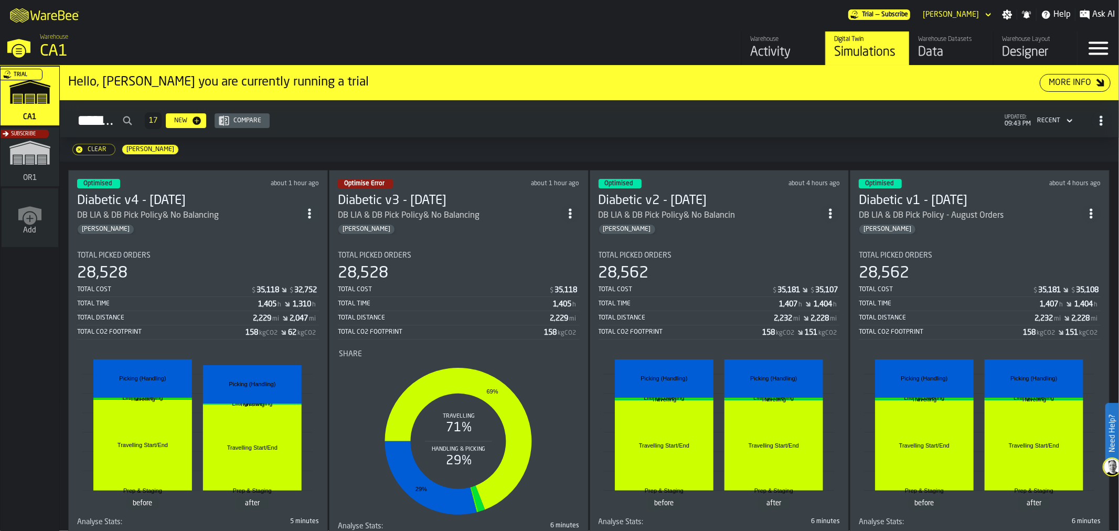
click at [237, 210] on div "DB LIA & DB Pick Policy& No Balancing" at bounding box center [188, 215] width 223 height 13
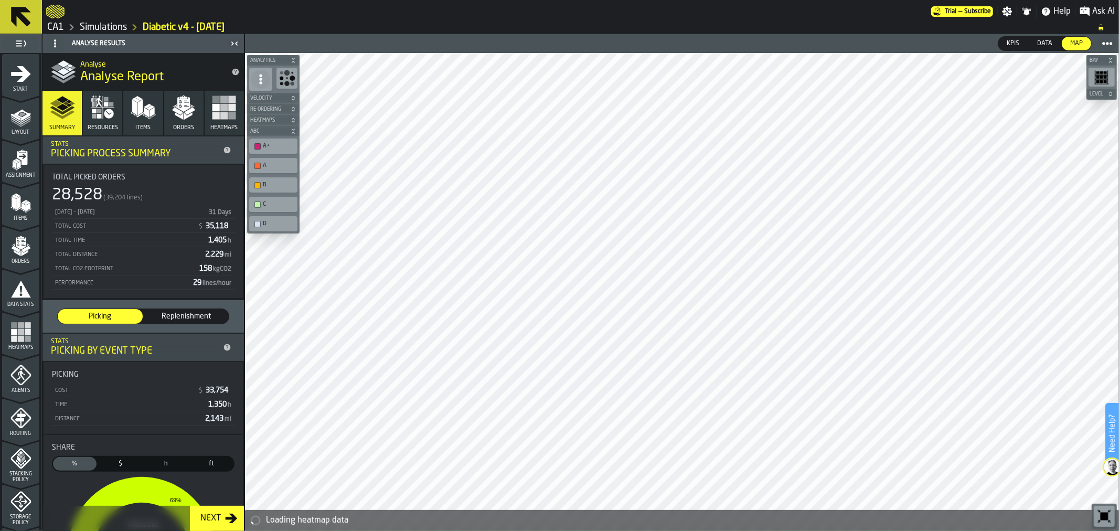
scroll to position [297, 0]
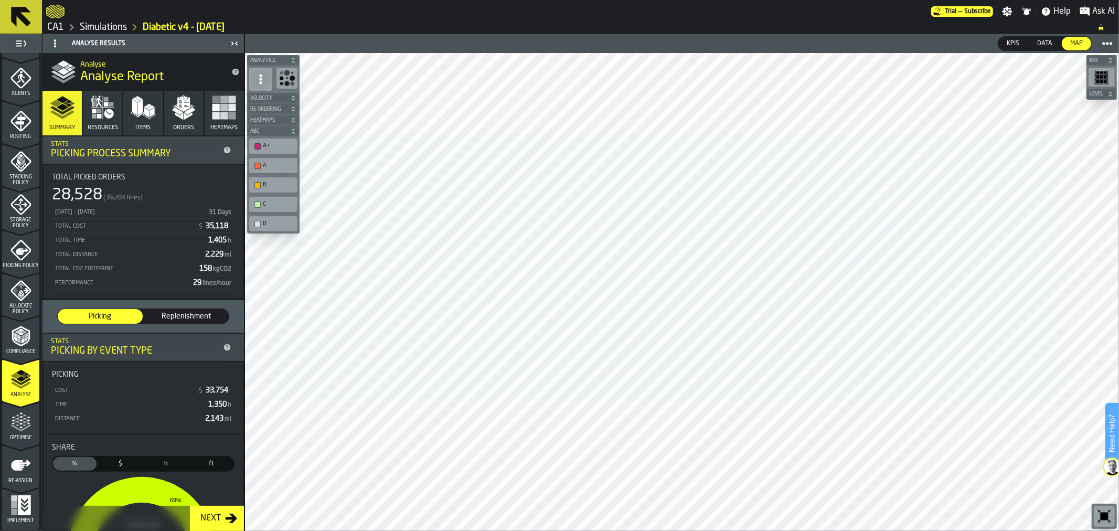
click at [25, 423] on icon "menu Optimise" at bounding box center [20, 422] width 21 height 21
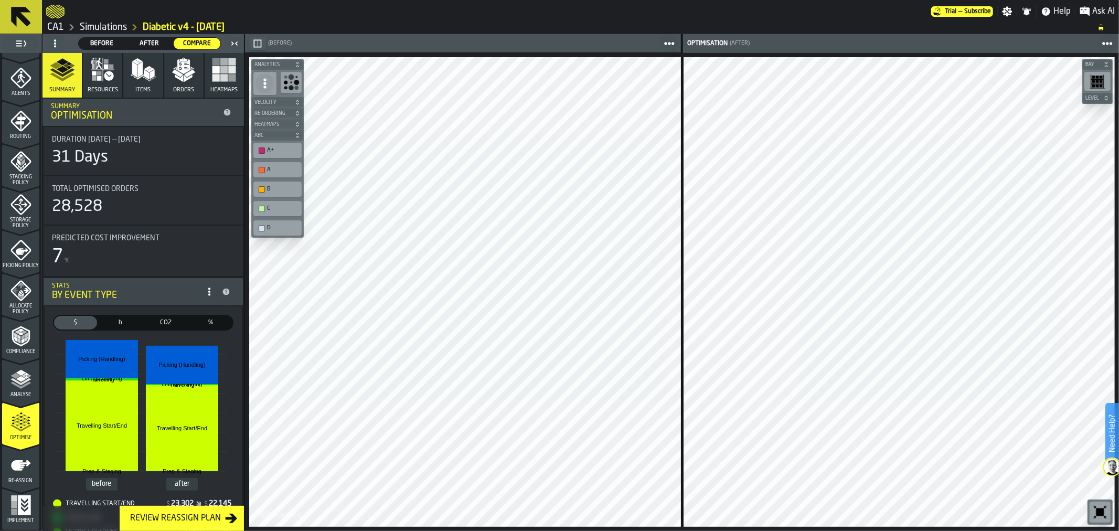
click at [258, 45] on icon "button-" at bounding box center [257, 43] width 8 height 8
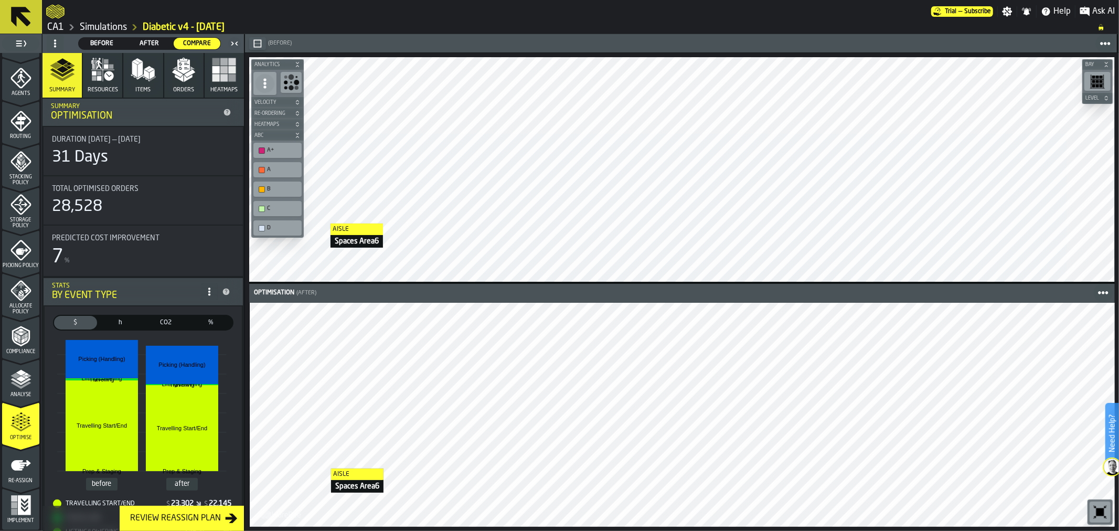
click at [52, 22] on link "CA1" at bounding box center [55, 28] width 17 height 12
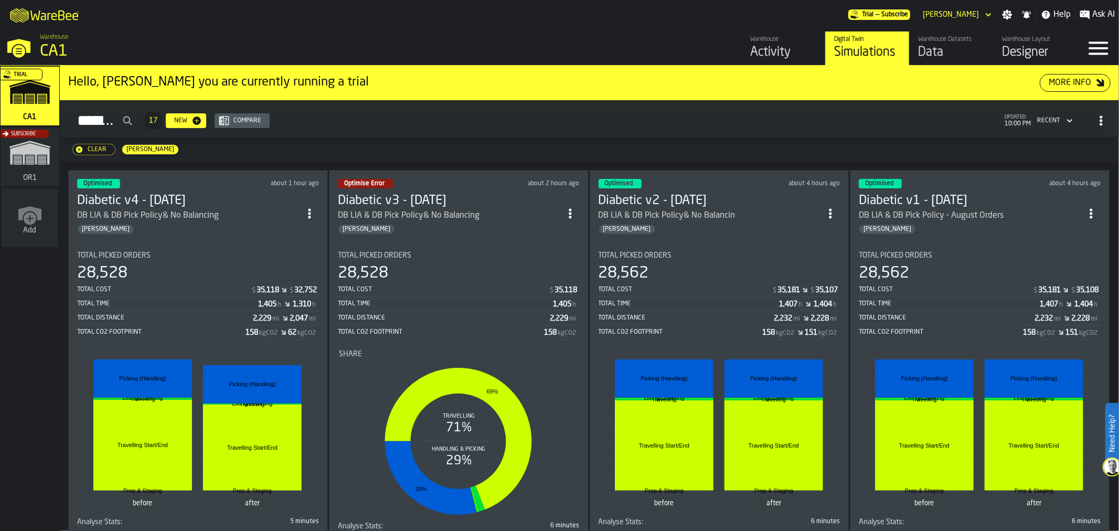
click at [960, 42] on div "Warehouse Datasets" at bounding box center [951, 39] width 67 height 7
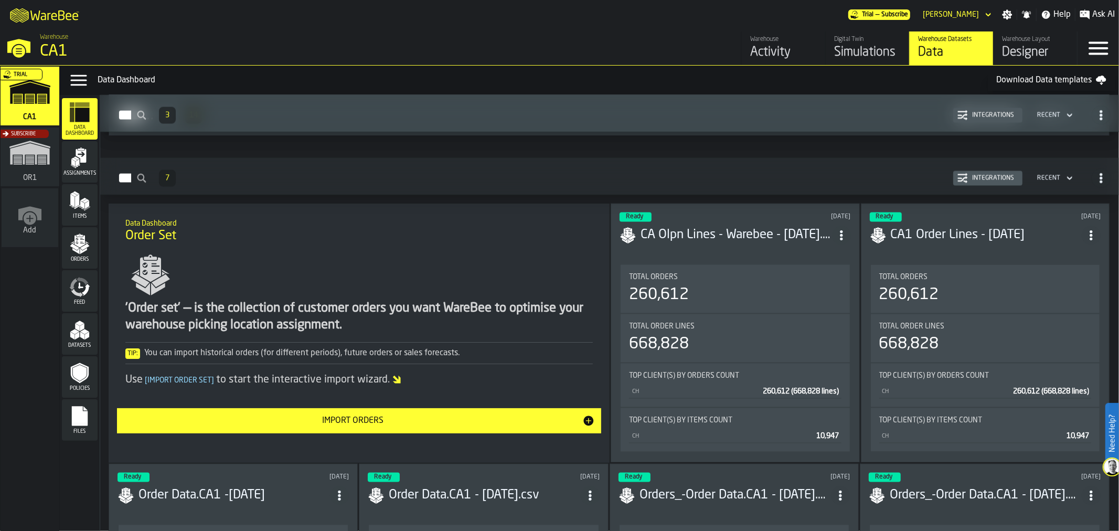
scroll to position [1653, 0]
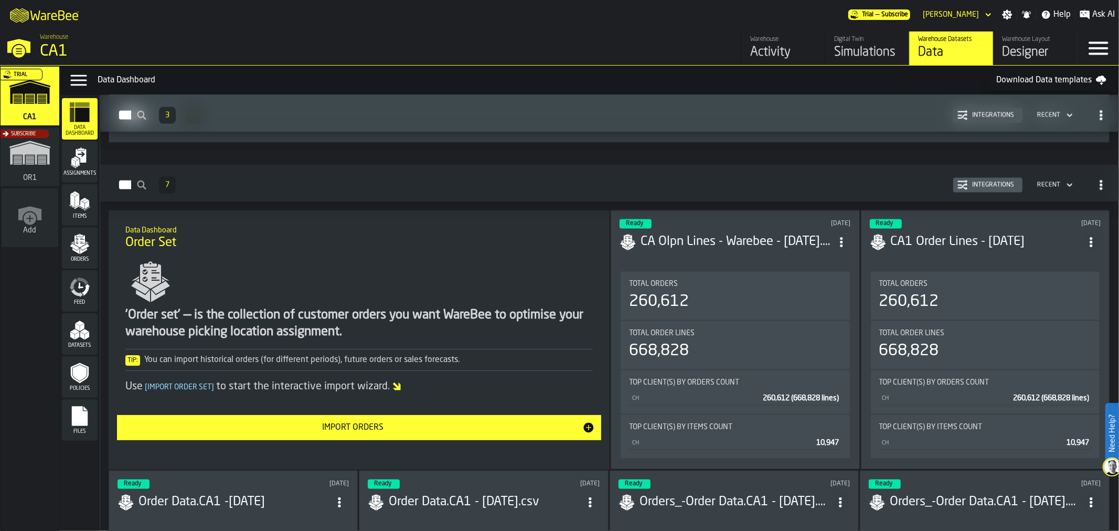
click at [471, 430] on div "Import Orders" at bounding box center [352, 427] width 459 height 13
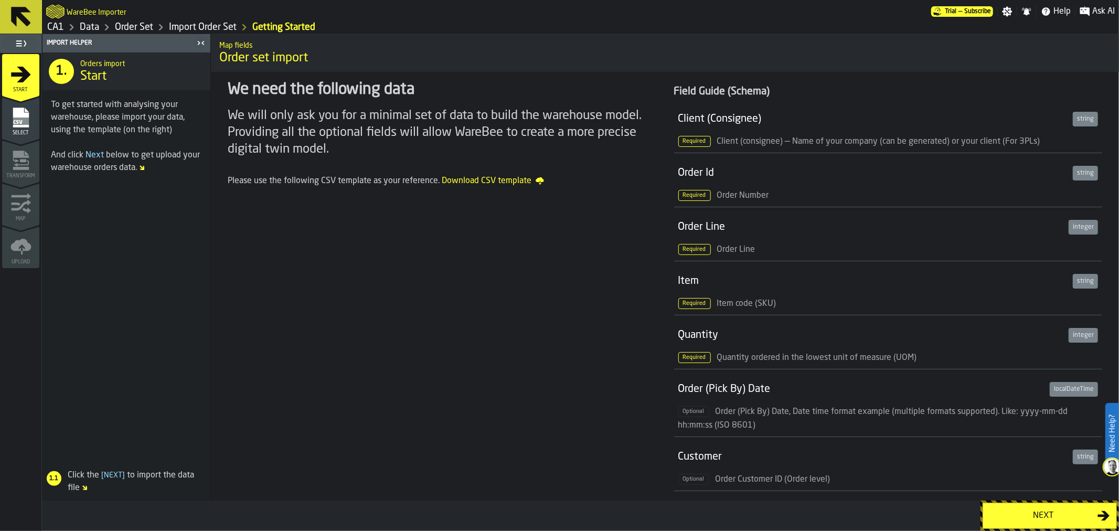
click at [1019, 515] on div "Next" at bounding box center [1043, 515] width 108 height 13
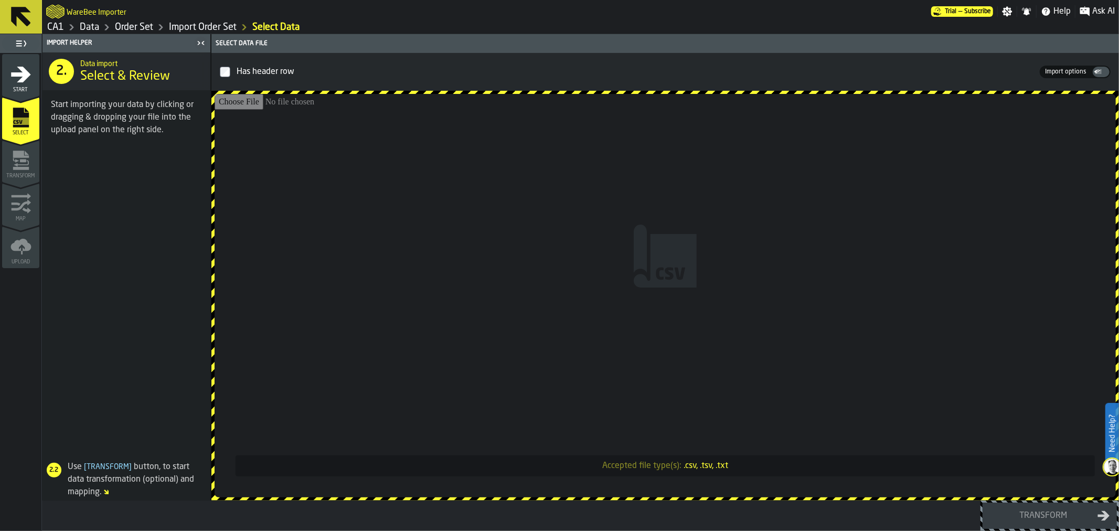
click at [615, 385] on input "Accepted file type(s): .csv, .tsv, .txt" at bounding box center [665, 295] width 901 height 403
type input "**********"
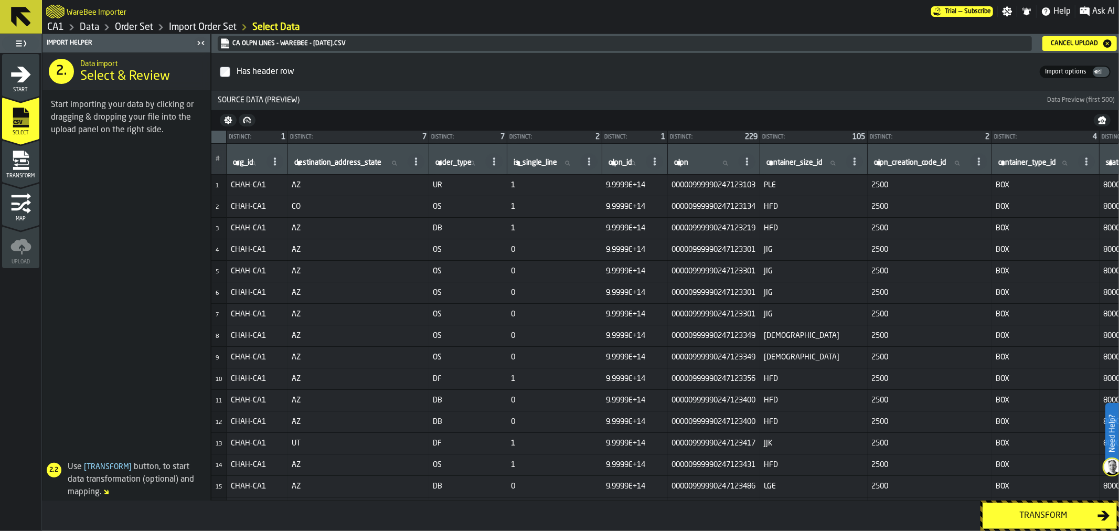
click at [1026, 510] on div "Transform" at bounding box center [1043, 515] width 108 height 13
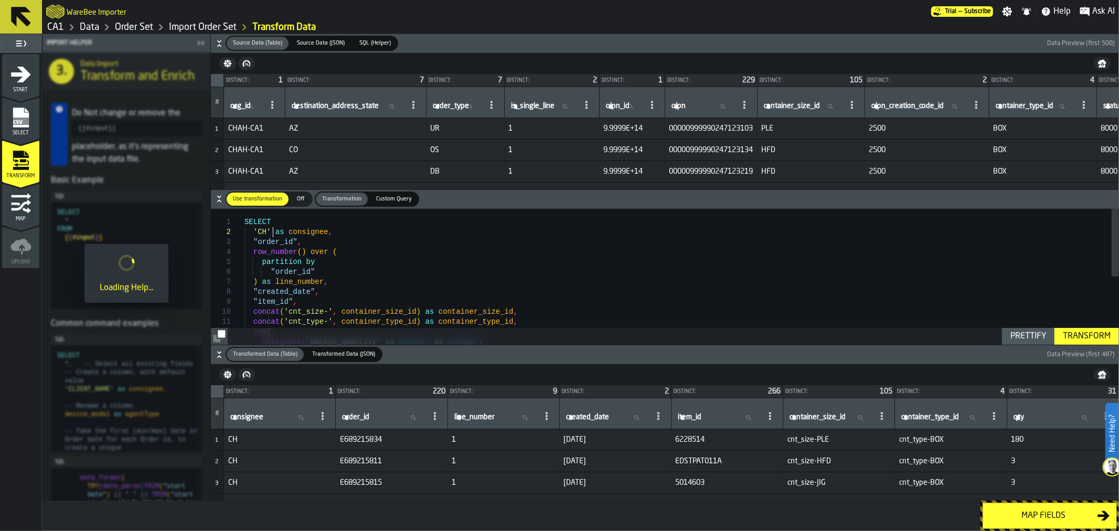
click at [275, 234] on div "SELECT 'CH' as consignee , "order_id" , row_number ( ) over ( partition by "ord…" at bounding box center [681, 345] width 875 height 273
type textarea "**********"
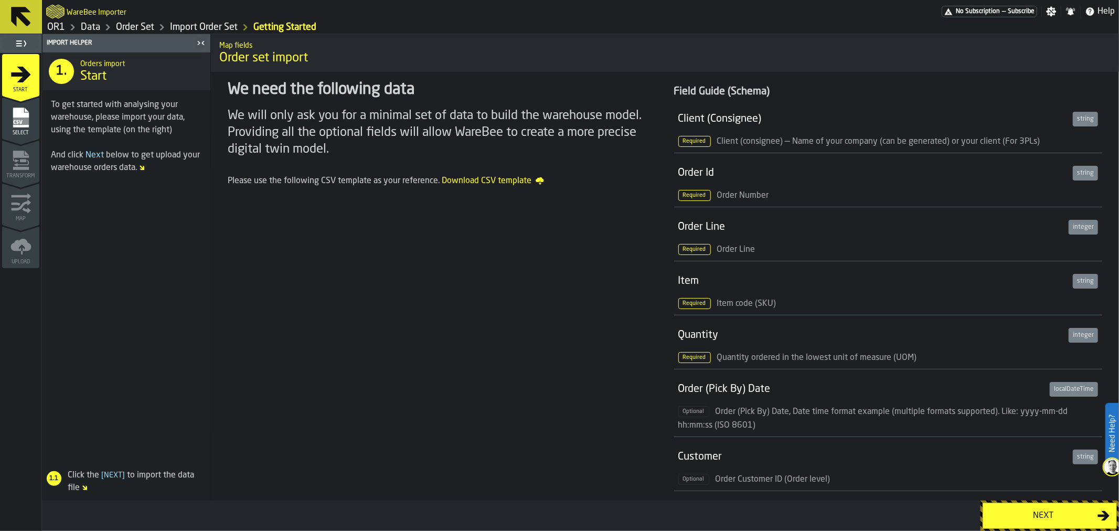
click at [1017, 517] on div "Next" at bounding box center [1043, 515] width 108 height 13
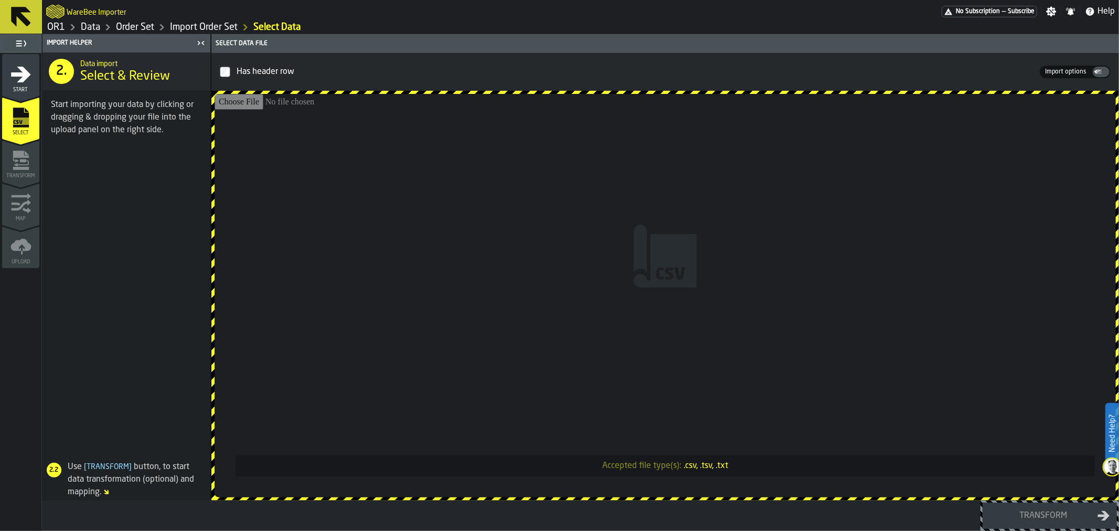
click at [669, 231] on input "Accepted file type(s): .csv, .tsv, .txt" at bounding box center [665, 295] width 901 height 403
type input "**********"
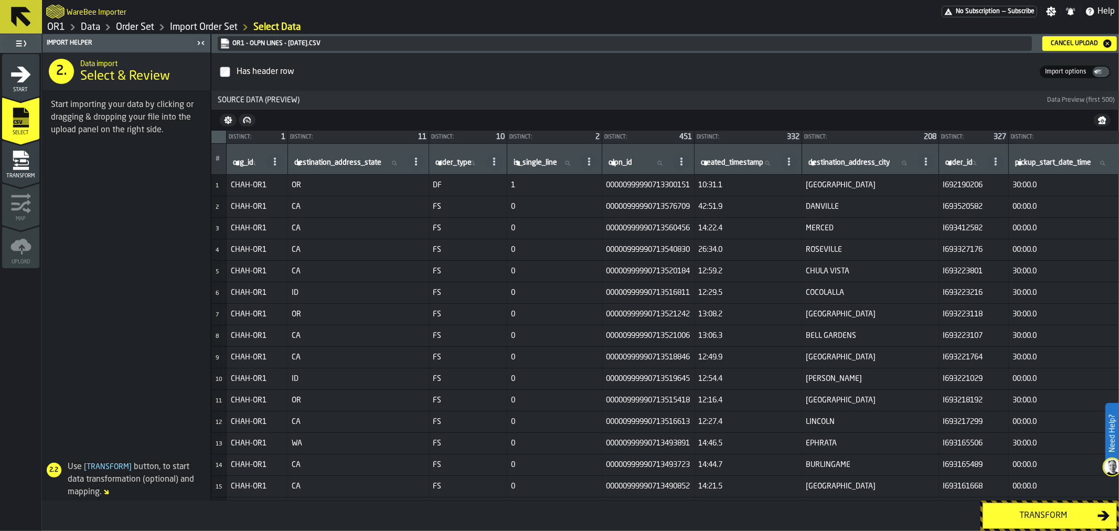
click at [1030, 508] on button "Transform" at bounding box center [1050, 516] width 134 height 26
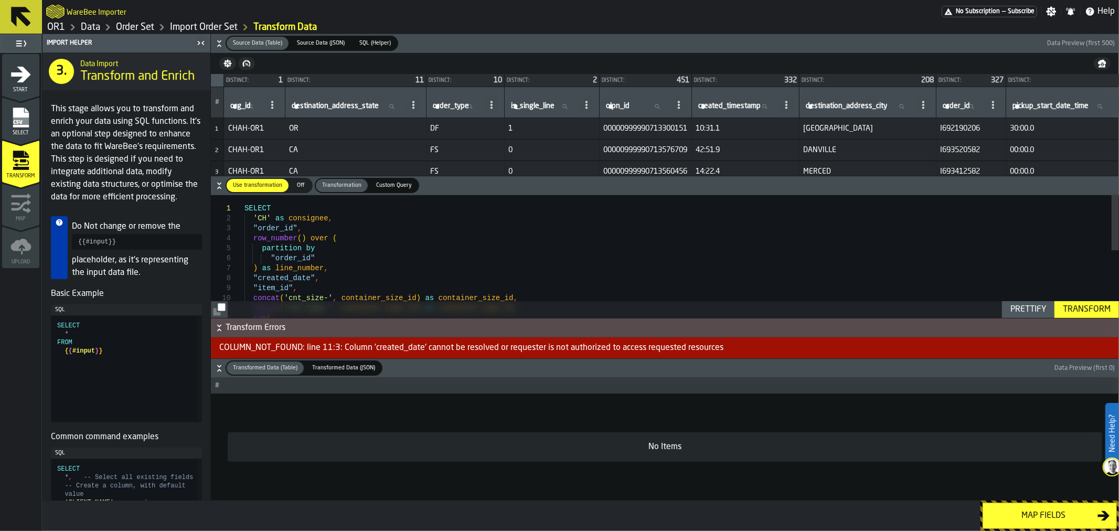
click at [1081, 308] on div "Transform" at bounding box center [1087, 309] width 56 height 13
click at [280, 269] on div "SELECT 'CH' as consignee , "order_id" , row_number ( ) over ( partition by "ord…" at bounding box center [681, 331] width 875 height 273
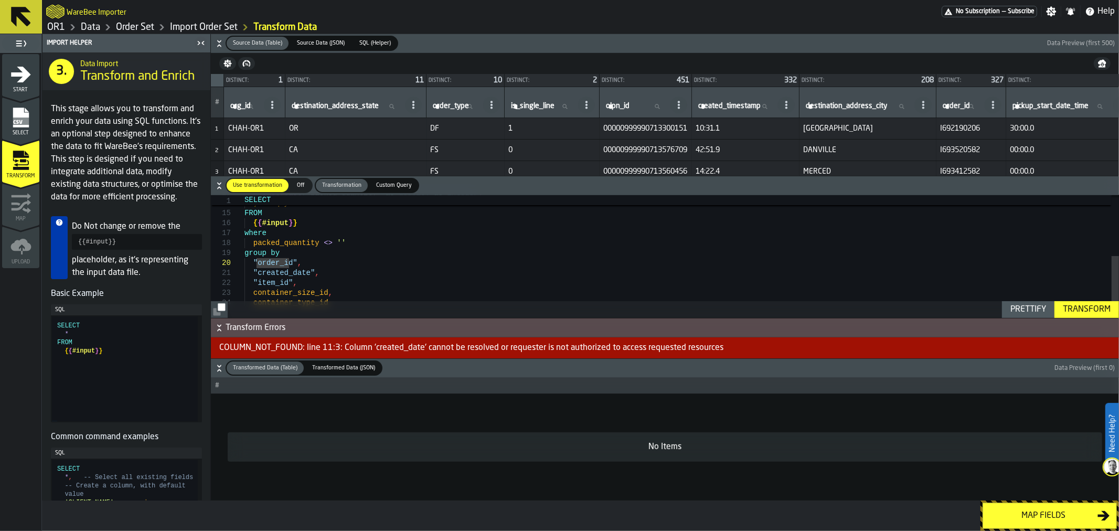
click at [297, 273] on div "cast ( cast ( "packed_quantity" as double ) as integer ) ) as qty FROM { { #inp…" at bounding box center [681, 196] width 875 height 273
click at [305, 274] on div "cast ( cast ( "packed_quantity" as double ) as integer ) ) as qty FROM { { #inp…" at bounding box center [681, 196] width 875 height 273
click at [1113, 310] on div "Transform" at bounding box center [1087, 309] width 56 height 13
click at [319, 287] on div ") as qty FROM { { #input } } where packed_quantity <> '' group by "order_id" , …" at bounding box center [681, 186] width 875 height 273
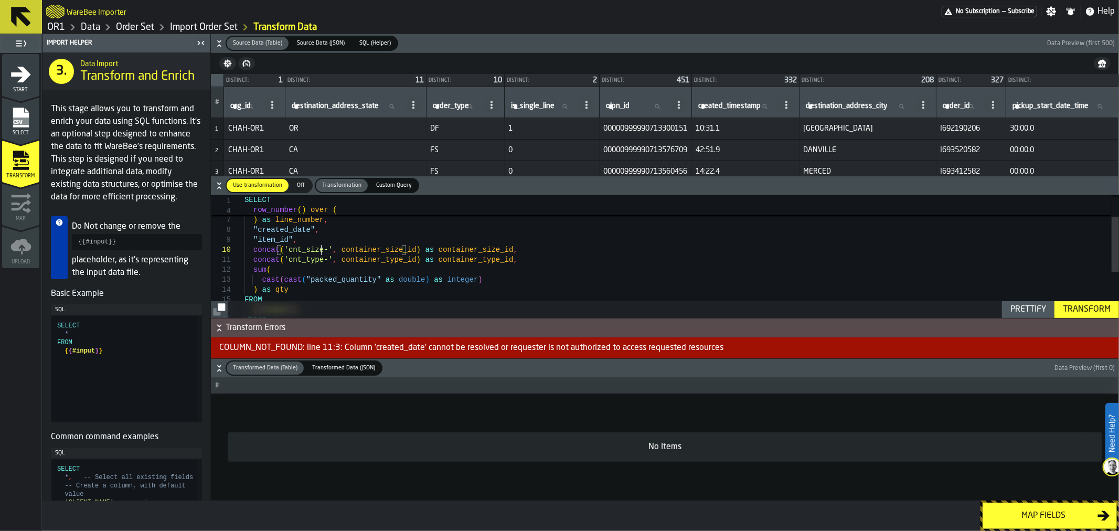
click at [301, 233] on div "FROM { { #input } } where ) as qty cast ( cast ( "packed_quantity" as double ) …" at bounding box center [681, 283] width 875 height 273
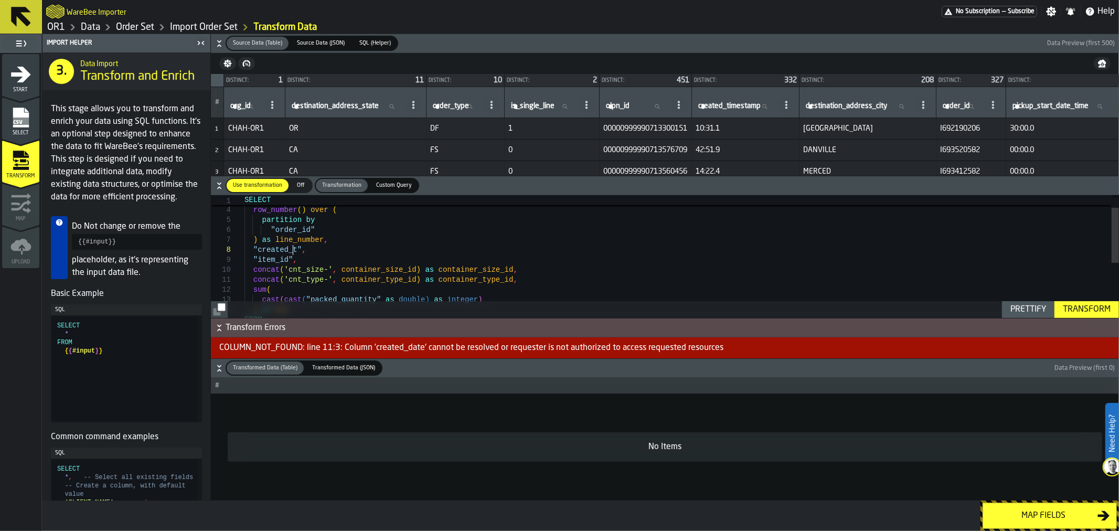
scroll to position [70, 0]
type textarea "**********"
click at [1075, 311] on div "Transform" at bounding box center [1087, 309] width 56 height 13
click at [574, 172] on span "0" at bounding box center [552, 171] width 87 height 8
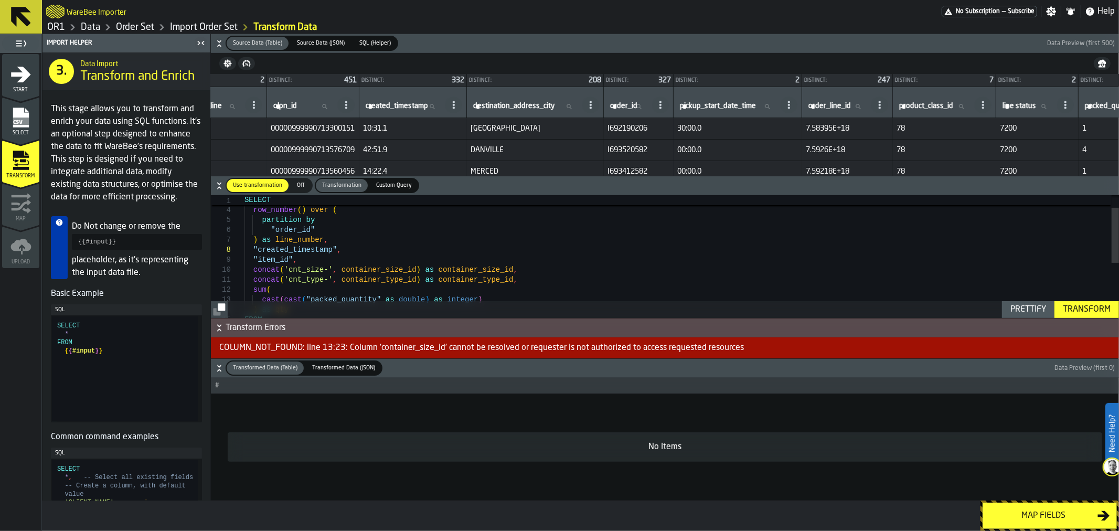
scroll to position [0, 0]
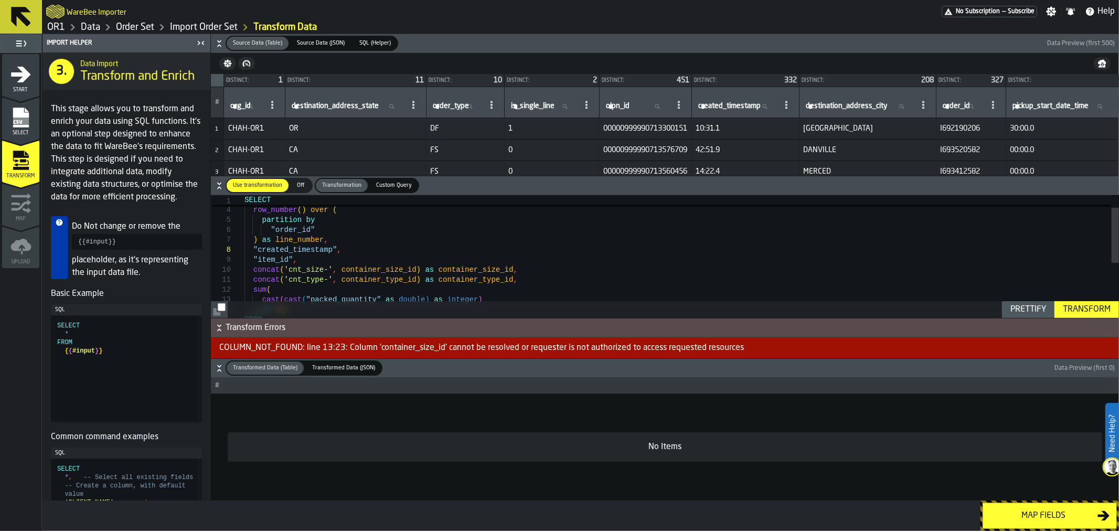
click at [33, 130] on span "Select" at bounding box center [20, 133] width 37 height 6
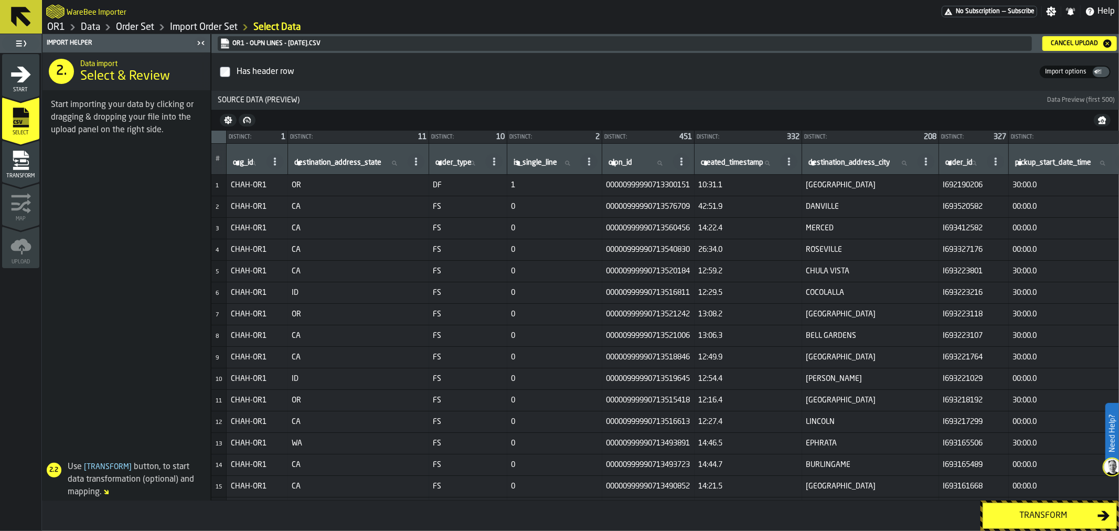
click at [1072, 47] on div "Cancel Upload" at bounding box center [1080, 43] width 66 height 10
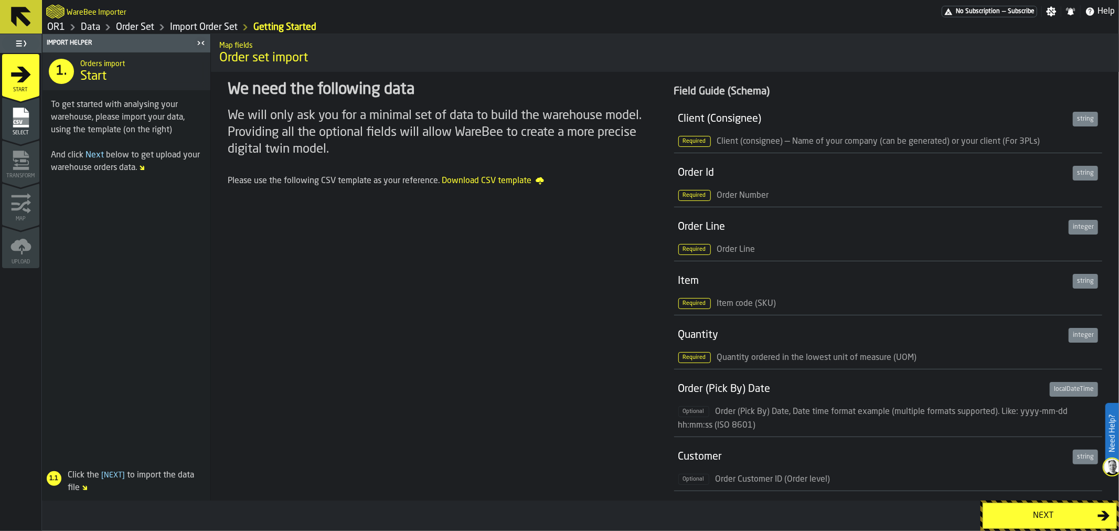
click at [1065, 510] on div "Next" at bounding box center [1043, 515] width 108 height 13
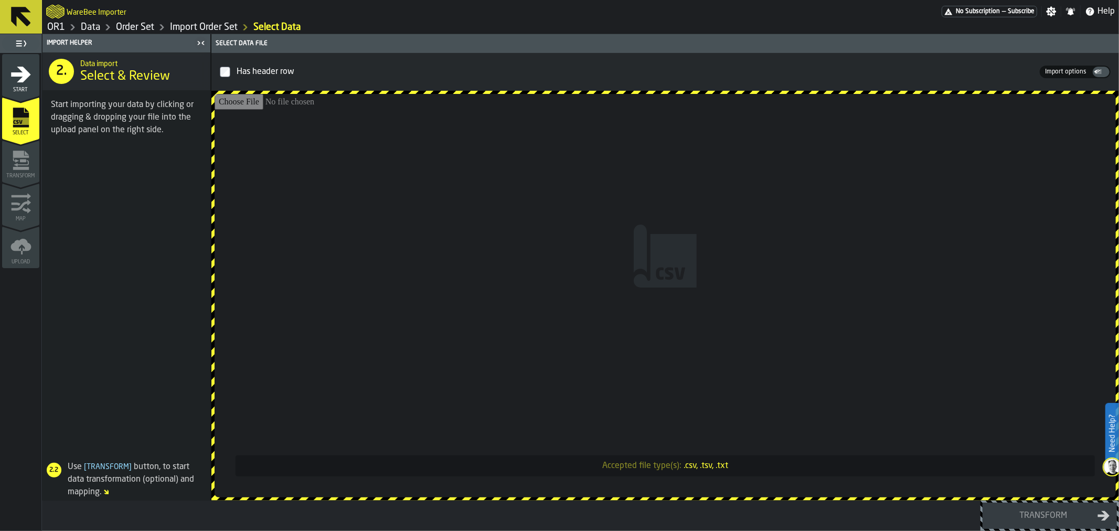
click at [712, 310] on input "Accepted file type(s): .csv, .tsv, .txt" at bounding box center [665, 295] width 901 height 403
type input "**********"
click at [652, 233] on input "Accepted file type(s): .csv, .tsv, .txt" at bounding box center [665, 295] width 901 height 403
click at [64, 25] on link "OR1" at bounding box center [56, 28] width 18 height 12
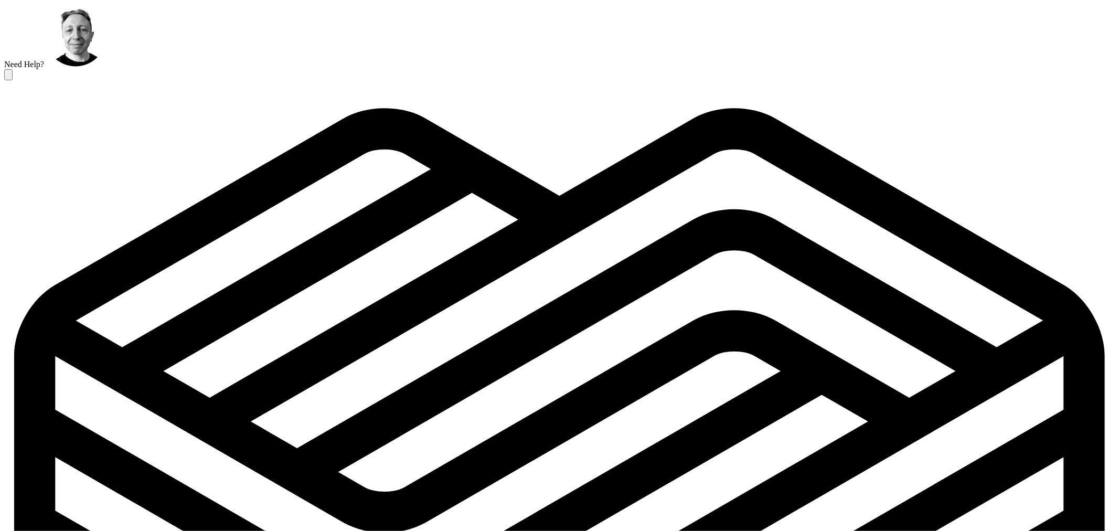
type input "**********"
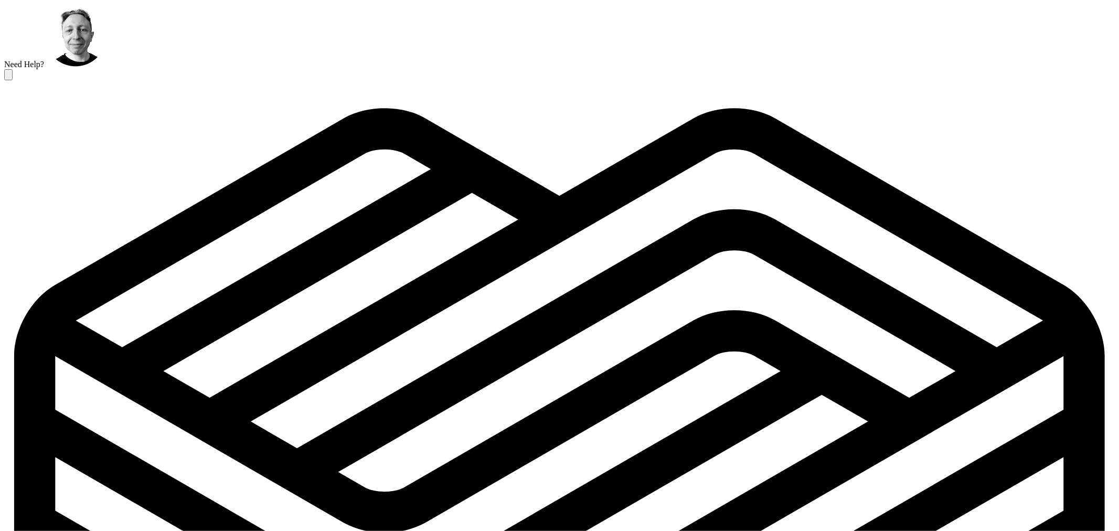
scroll to position [297, 0]
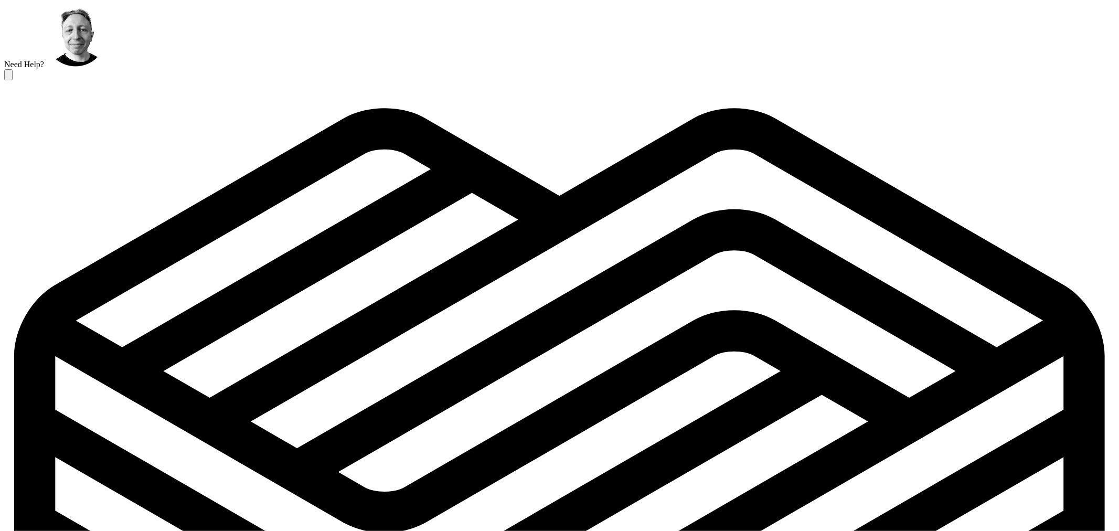
click at [8, 77] on icon at bounding box center [8, 77] width 0 height 0
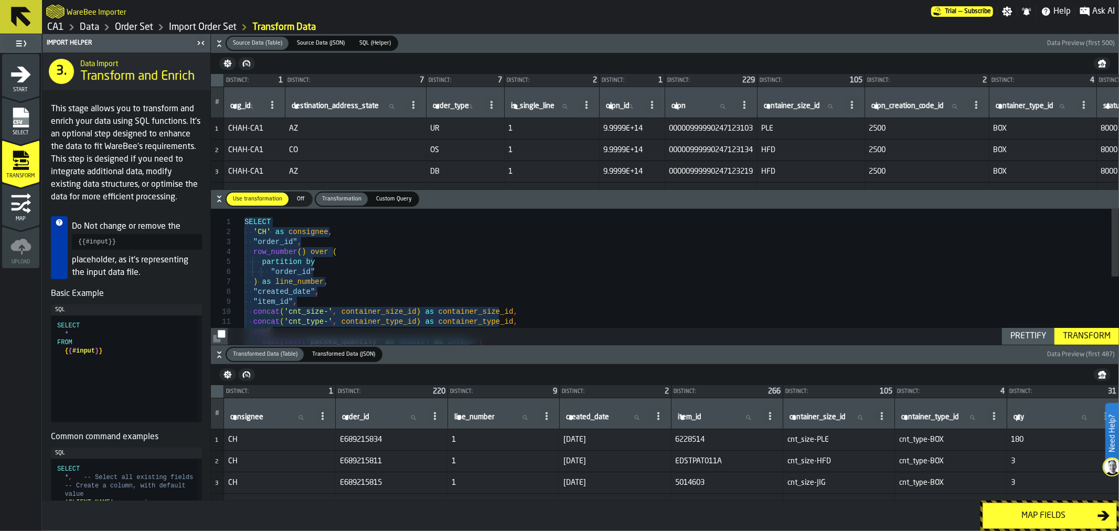
click at [18, 101] on div "Select" at bounding box center [20, 118] width 37 height 35
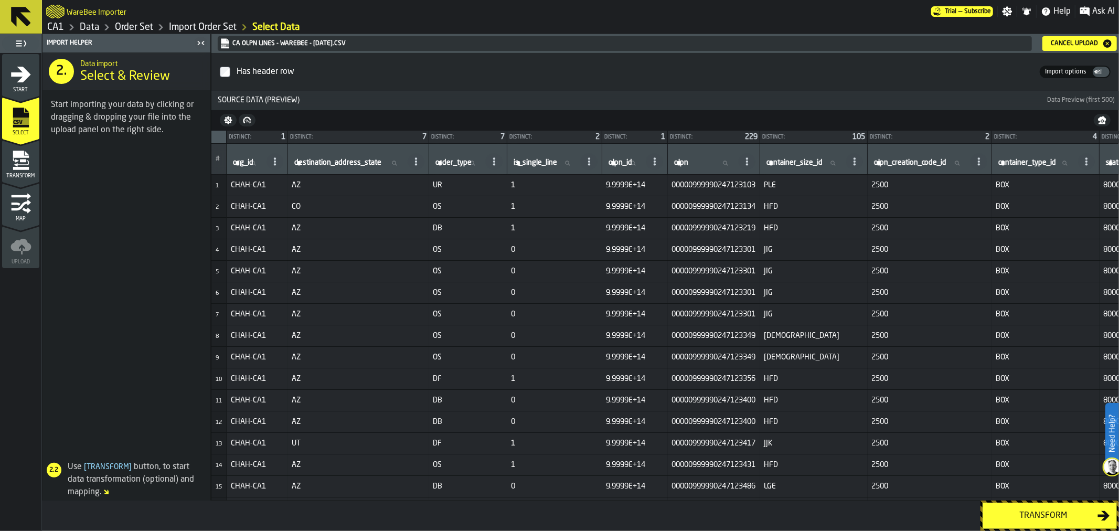
click at [1056, 44] on div "Cancel Upload" at bounding box center [1075, 43] width 56 height 7
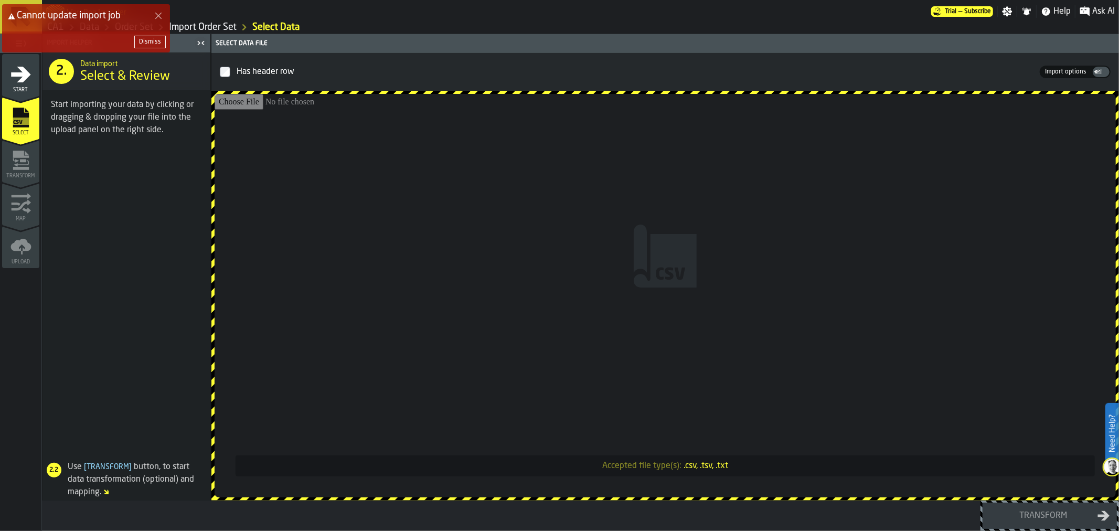
click at [163, 44] on button "Dismiss" at bounding box center [149, 42] width 31 height 13
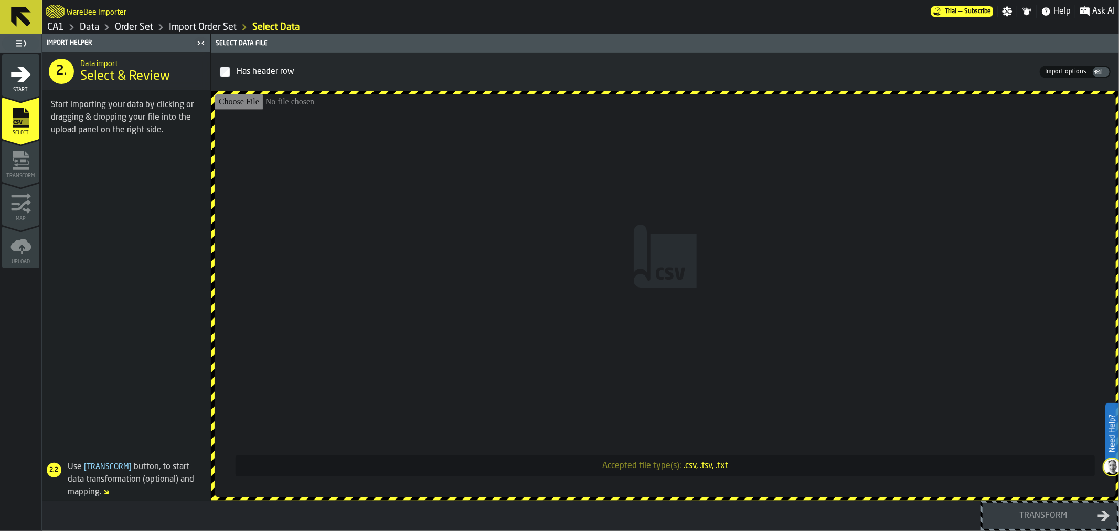
click at [27, 16] on icon at bounding box center [20, 16] width 25 height 25
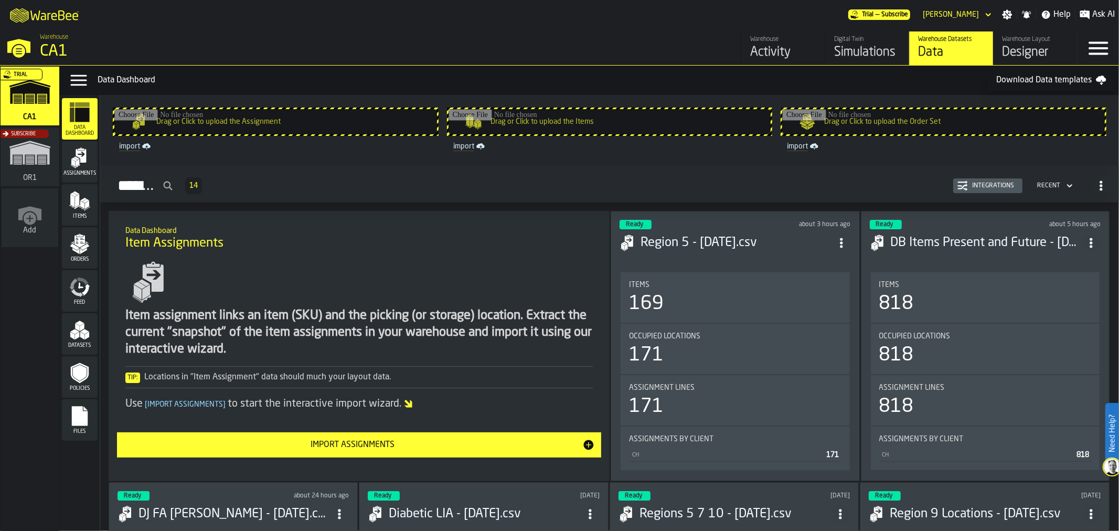
click at [841, 60] on div "Simulations" at bounding box center [867, 52] width 67 height 17
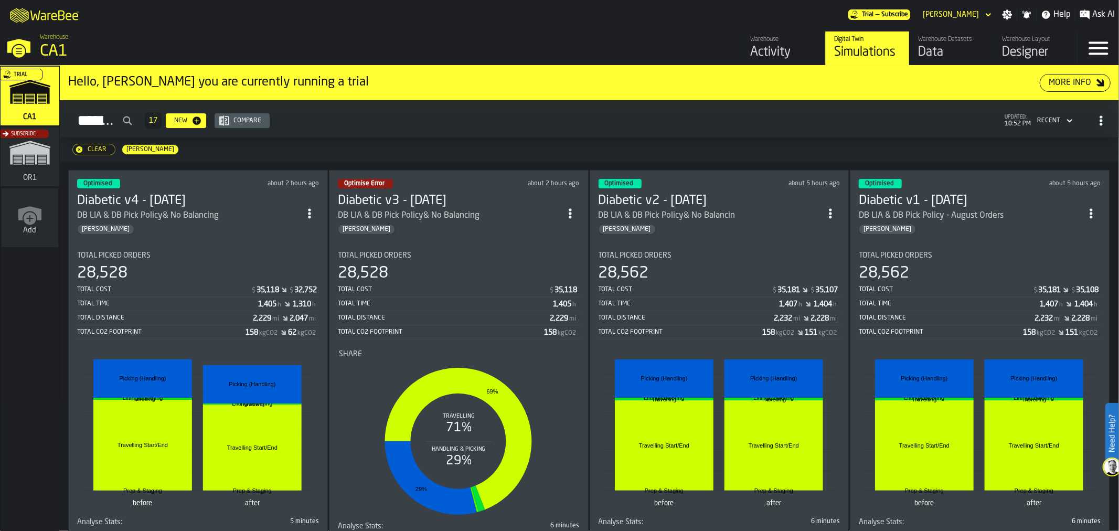
click at [315, 212] on icon "ItemListCard-DashboardItemContainer" at bounding box center [309, 213] width 10 height 10
click at [292, 285] on div "Duplicate" at bounding box center [288, 282] width 55 height 13
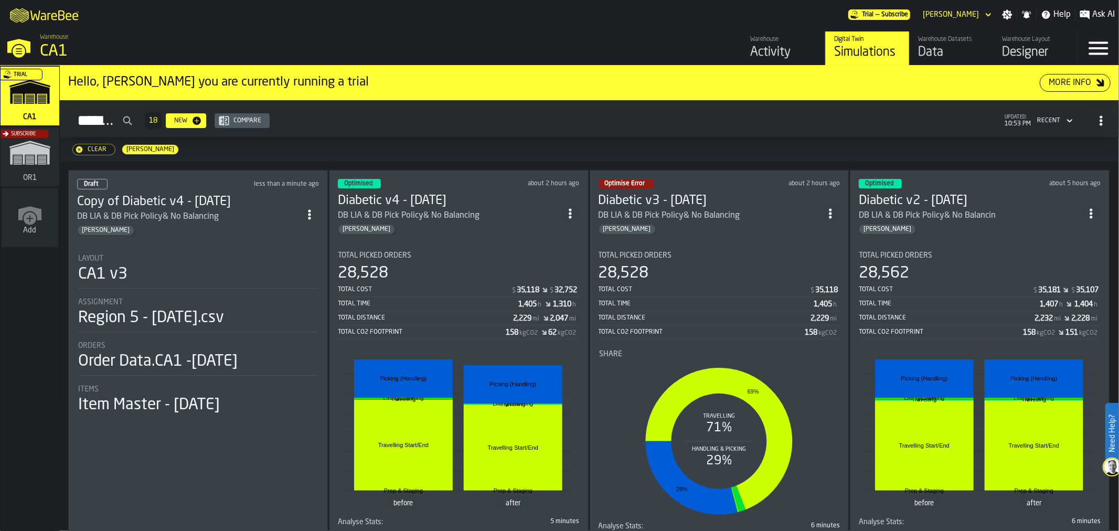
click at [223, 229] on div "[PERSON_NAME]" at bounding box center [188, 230] width 223 height 10
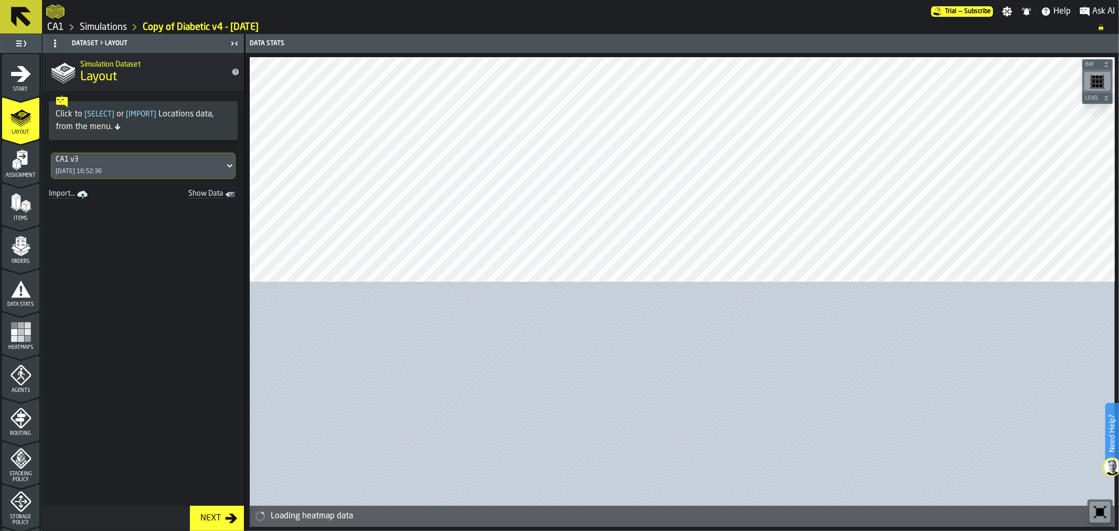
click at [15, 84] on div "Start" at bounding box center [20, 77] width 37 height 29
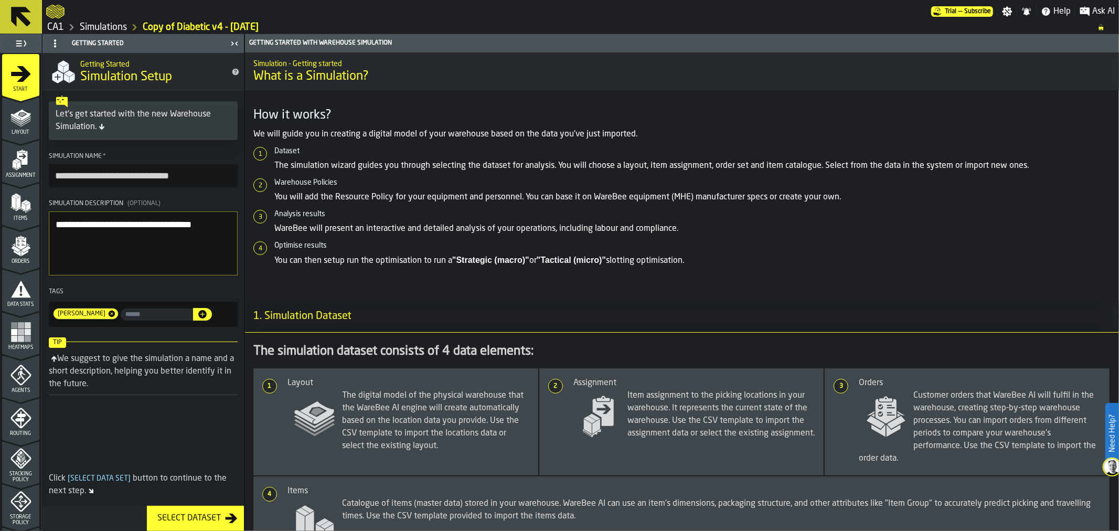
click at [137, 177] on input "**********" at bounding box center [143, 175] width 189 height 23
type input "**********"
click at [16, 160] on polygon "menu Assignment" at bounding box center [18, 160] width 6 height 4
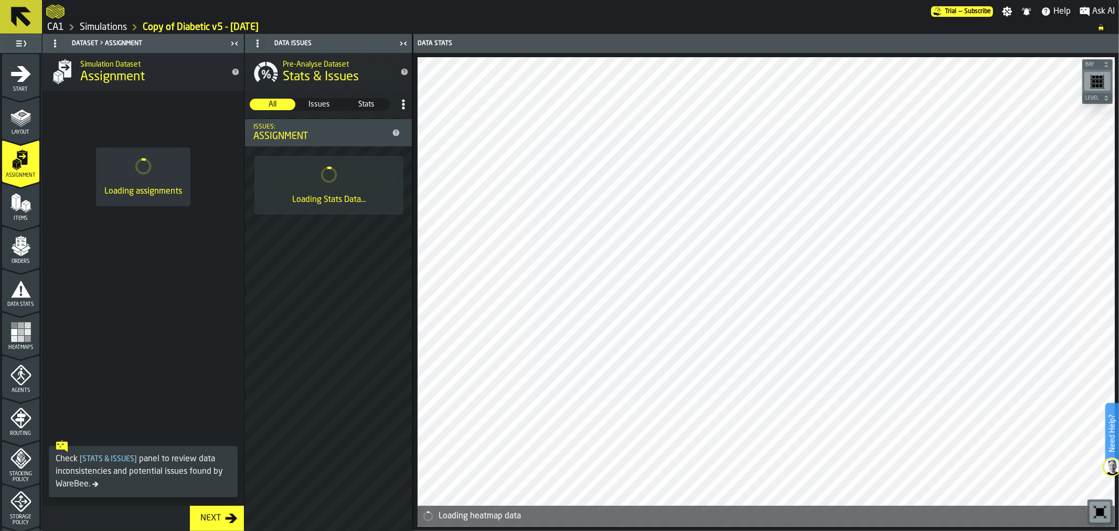
click at [42, 331] on span at bounding box center [142, 349] width 201 height 173
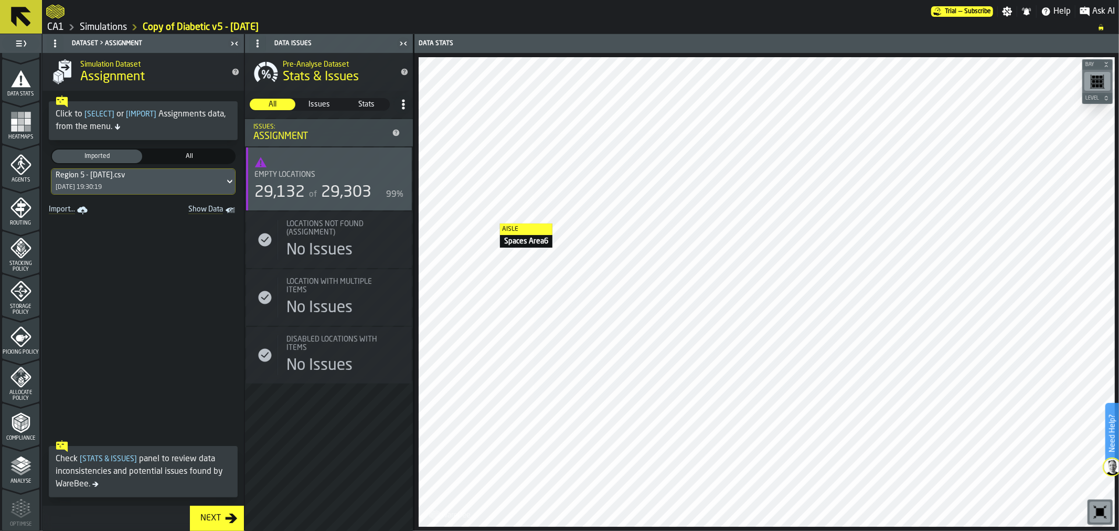
scroll to position [215, 0]
click at [23, 387] on span "Allocate Policy" at bounding box center [20, 391] width 37 height 12
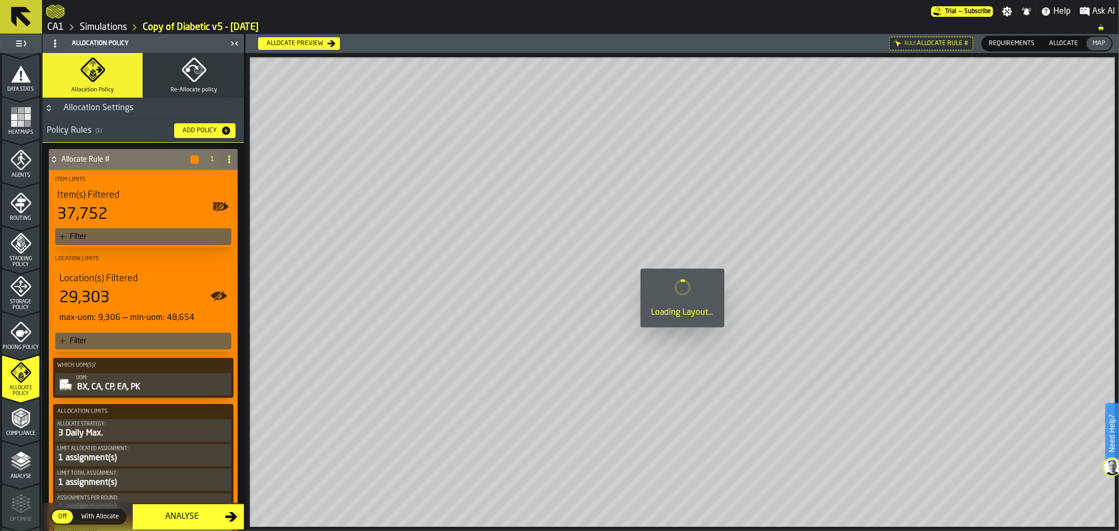
click at [225, 156] on icon at bounding box center [229, 159] width 8 height 8
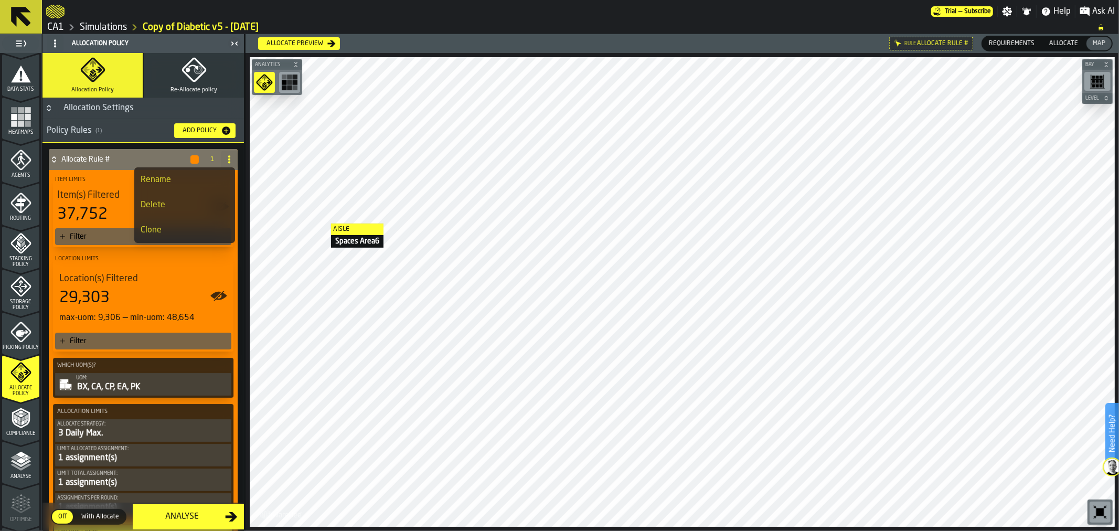
click at [201, 201] on div "Delete" at bounding box center [185, 205] width 88 height 13
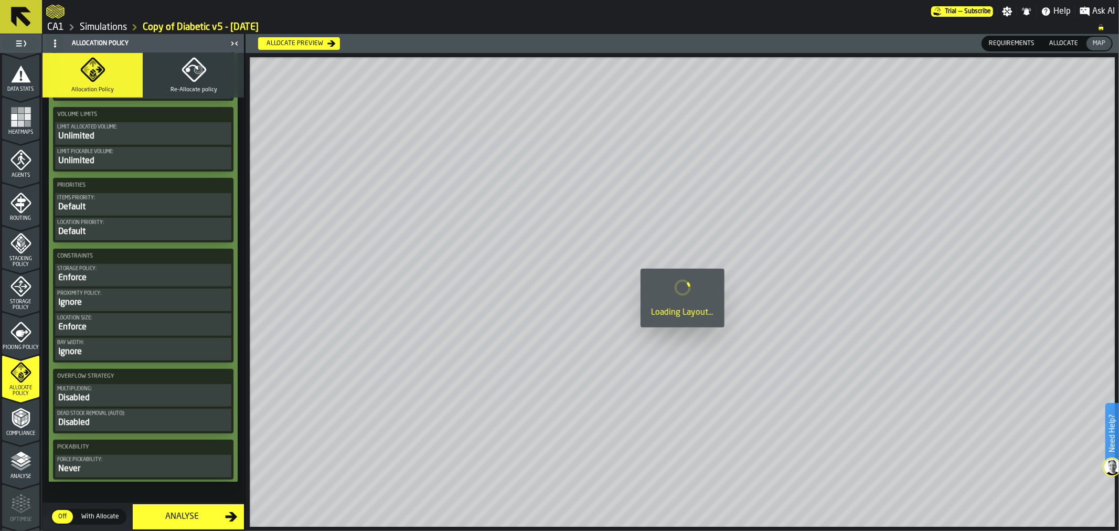
scroll to position [525, 0]
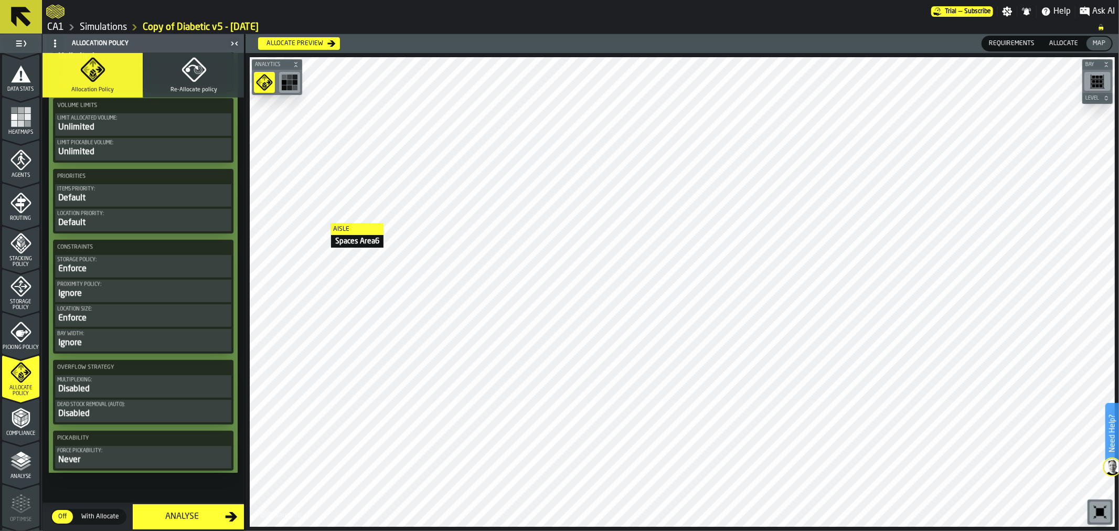
click at [25, 420] on icon "menu Compliance" at bounding box center [26, 420] width 3 height 5
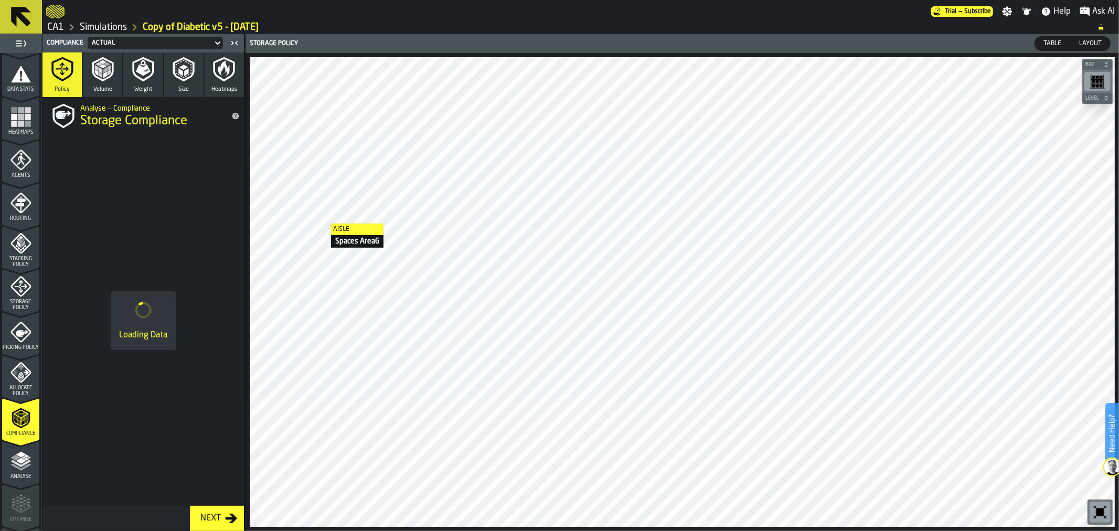
click at [17, 468] on polyline "menu Analyse" at bounding box center [20, 467] width 20 height 7
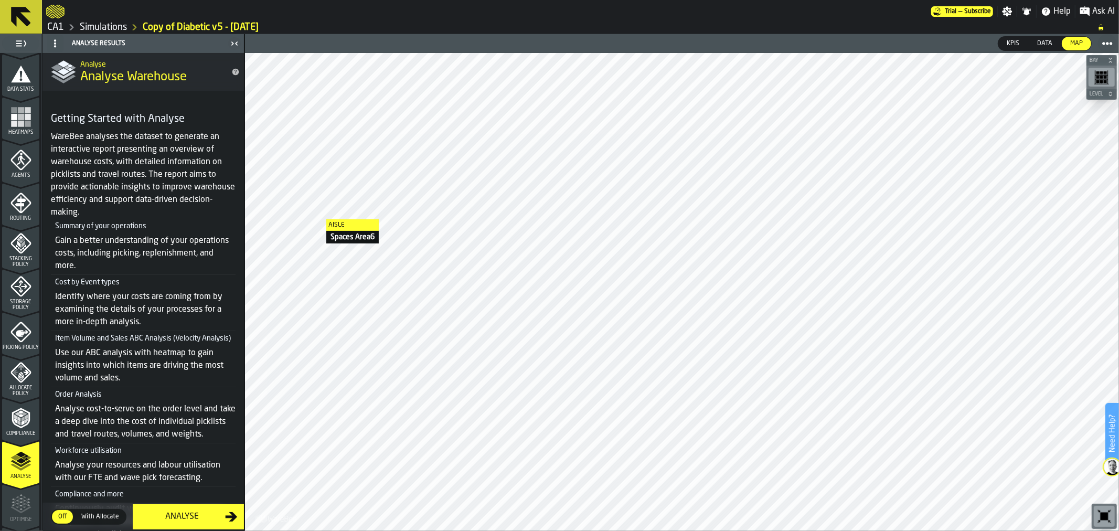
click at [182, 510] on div "Analyse" at bounding box center [182, 516] width 86 height 13
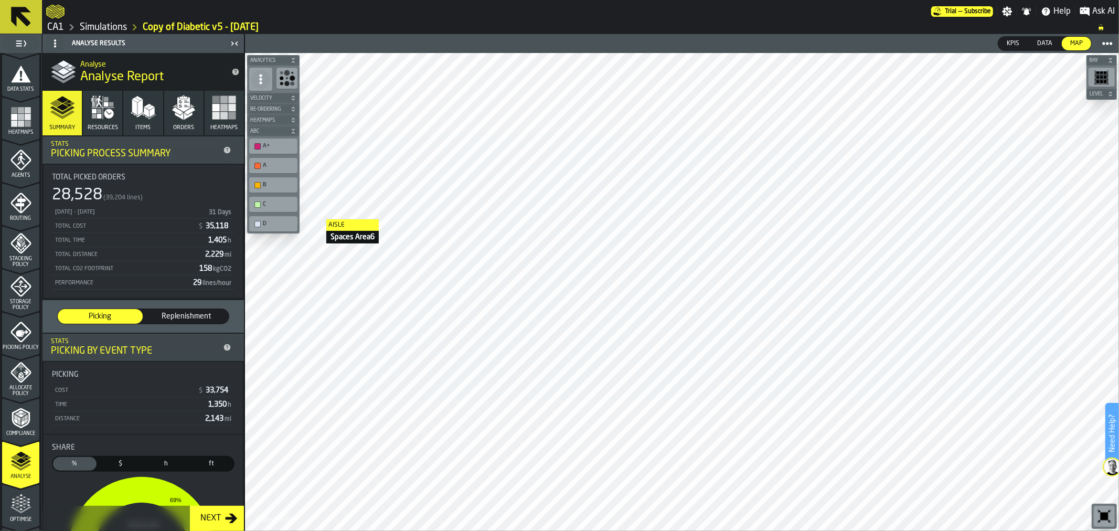
click at [9, 3] on button at bounding box center [21, 17] width 42 height 34
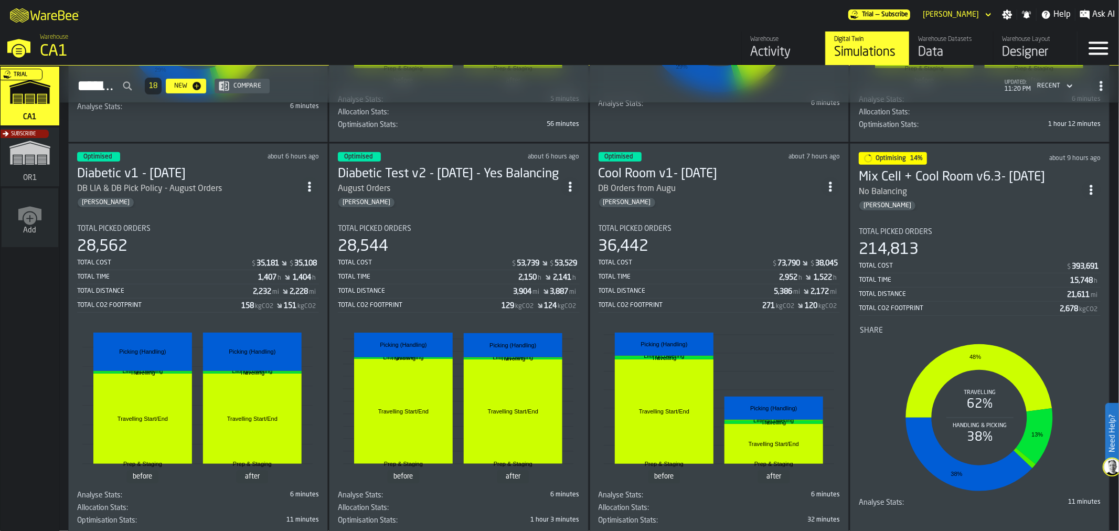
scroll to position [431, 0]
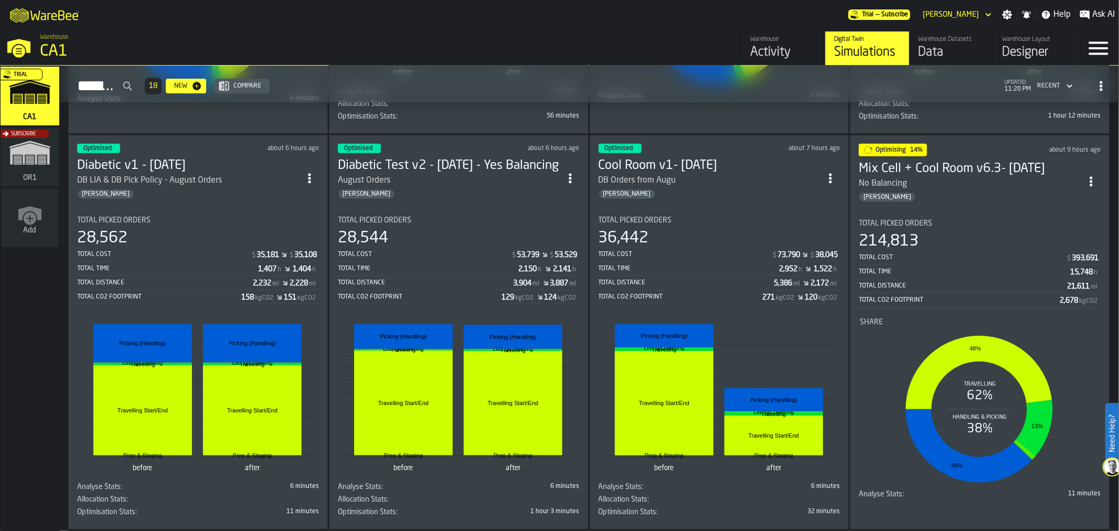
click at [973, 193] on div "[PERSON_NAME]" at bounding box center [970, 197] width 223 height 10
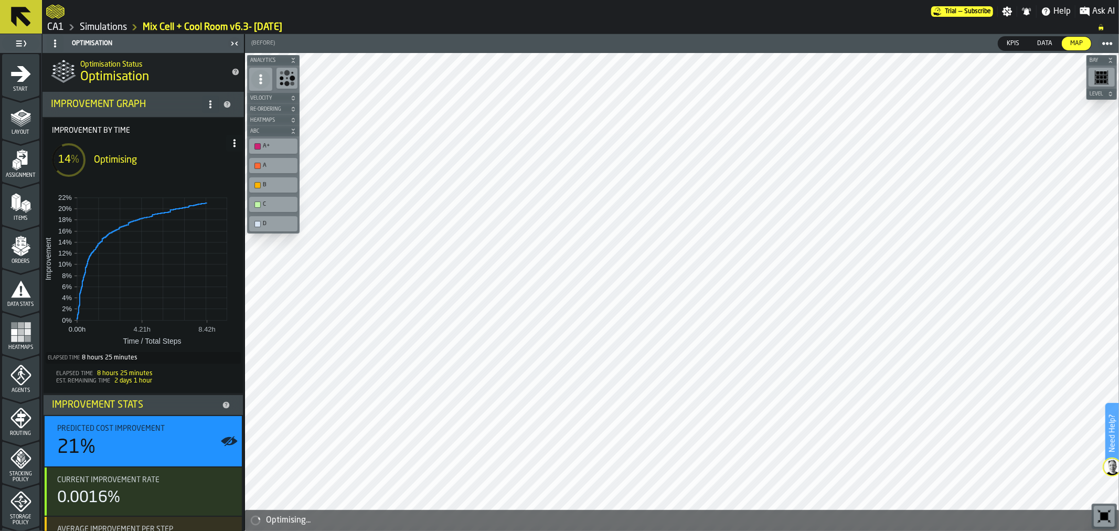
scroll to position [89, 0]
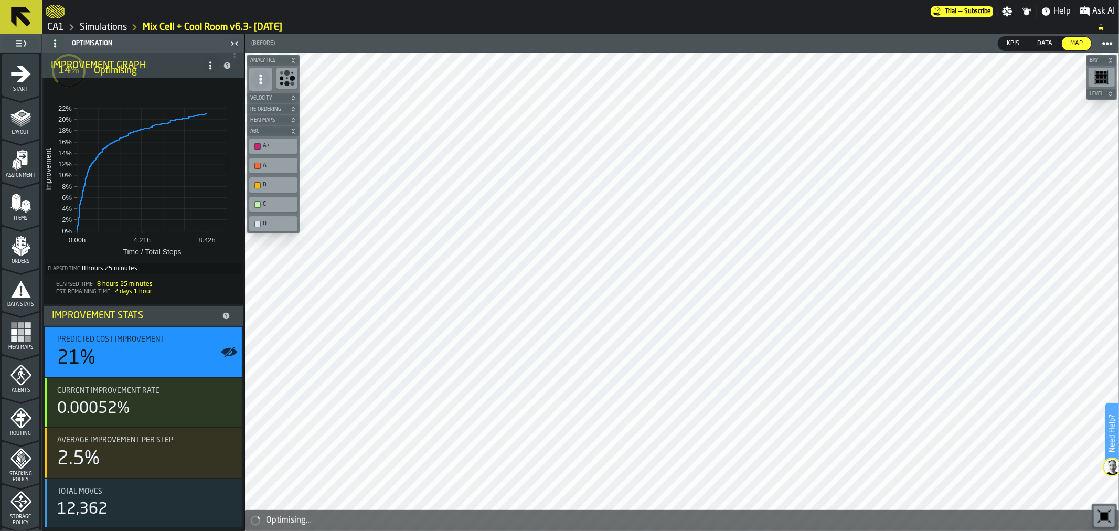
click at [30, 25] on icon at bounding box center [20, 16] width 25 height 25
